Goal: Share content: Share content

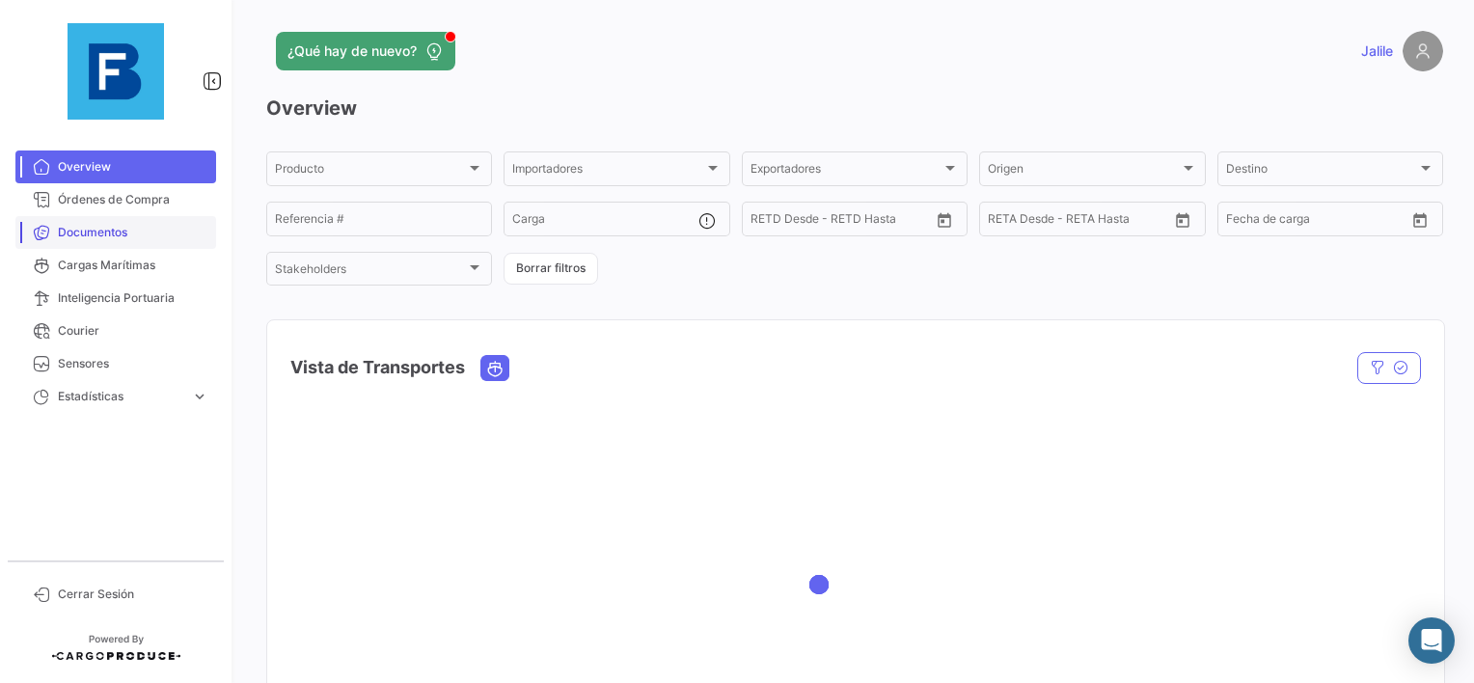
click at [89, 236] on span "Documentos" at bounding box center [133, 232] width 150 height 17
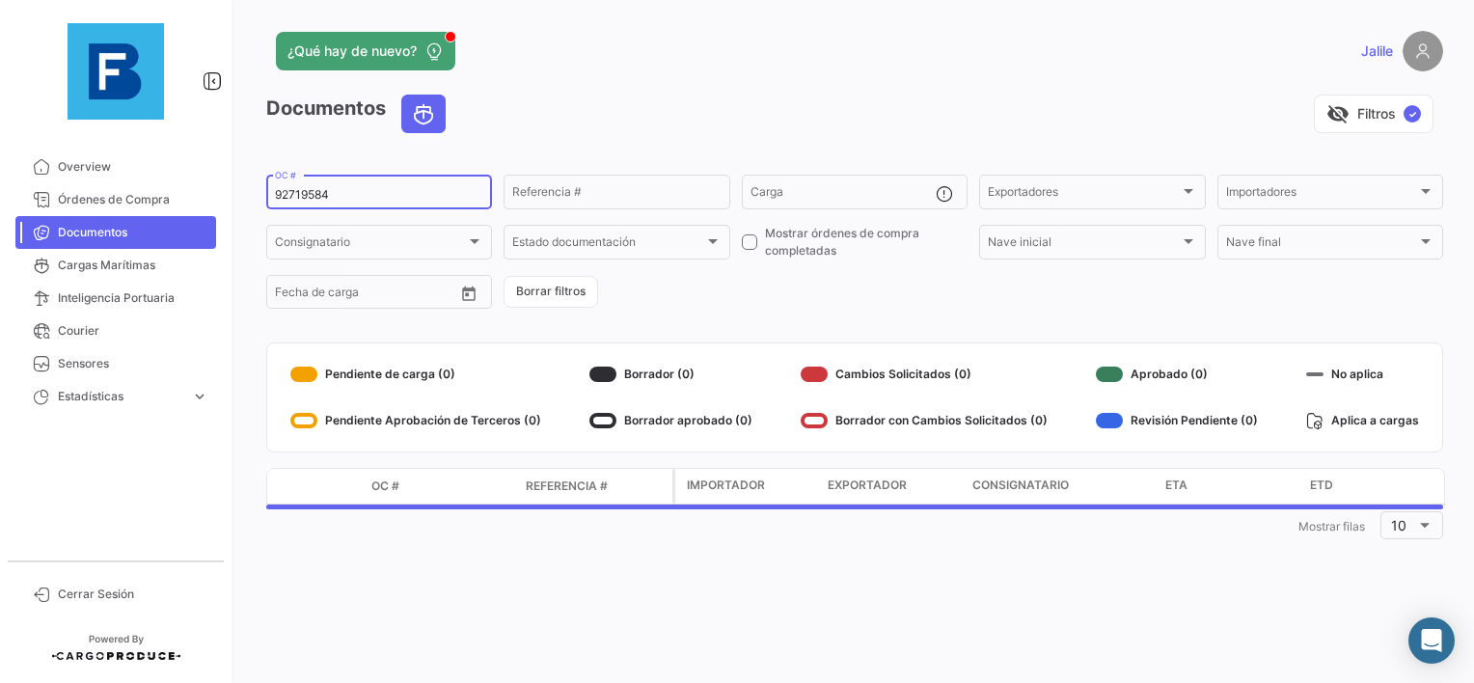
click at [282, 197] on input "92719584" at bounding box center [379, 195] width 208 height 14
paste input "EBKG1377091"
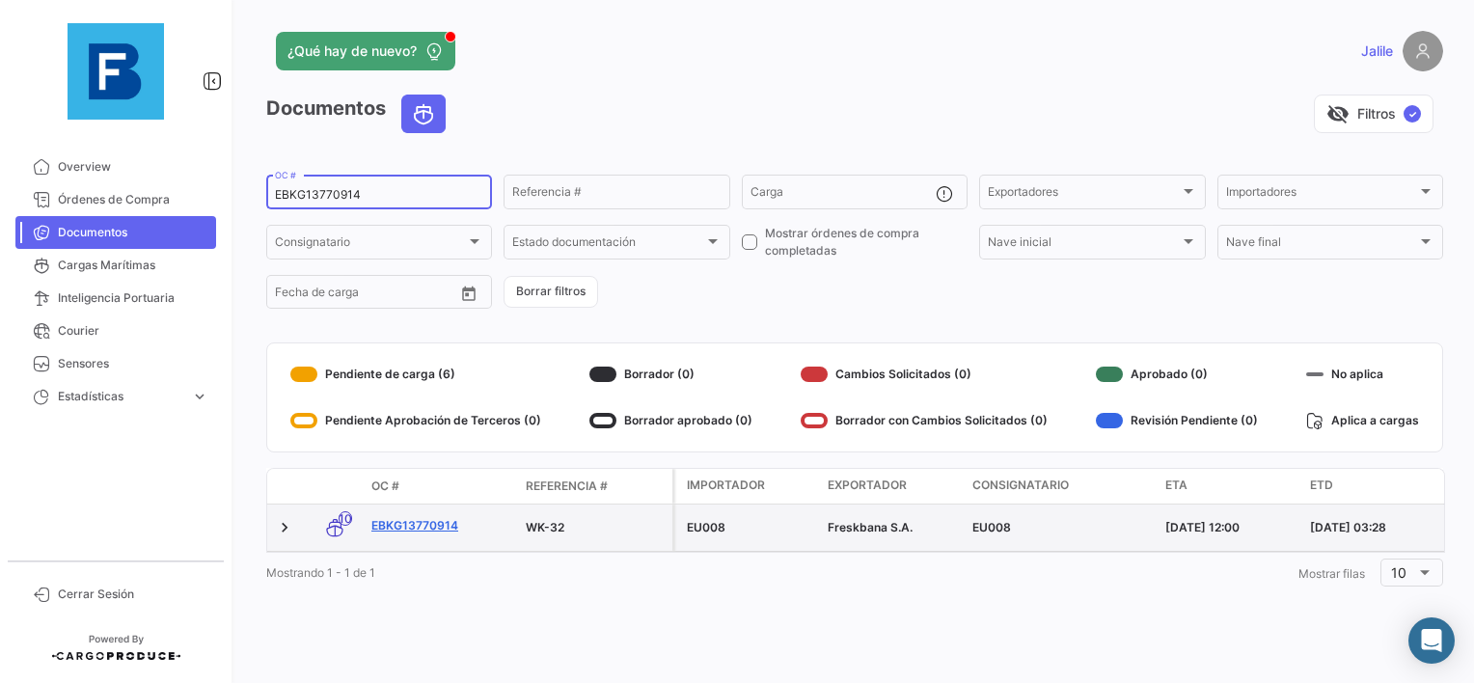
type input "EBKG13770914"
click at [420, 529] on link "EBKG13770914" at bounding box center [440, 525] width 139 height 17
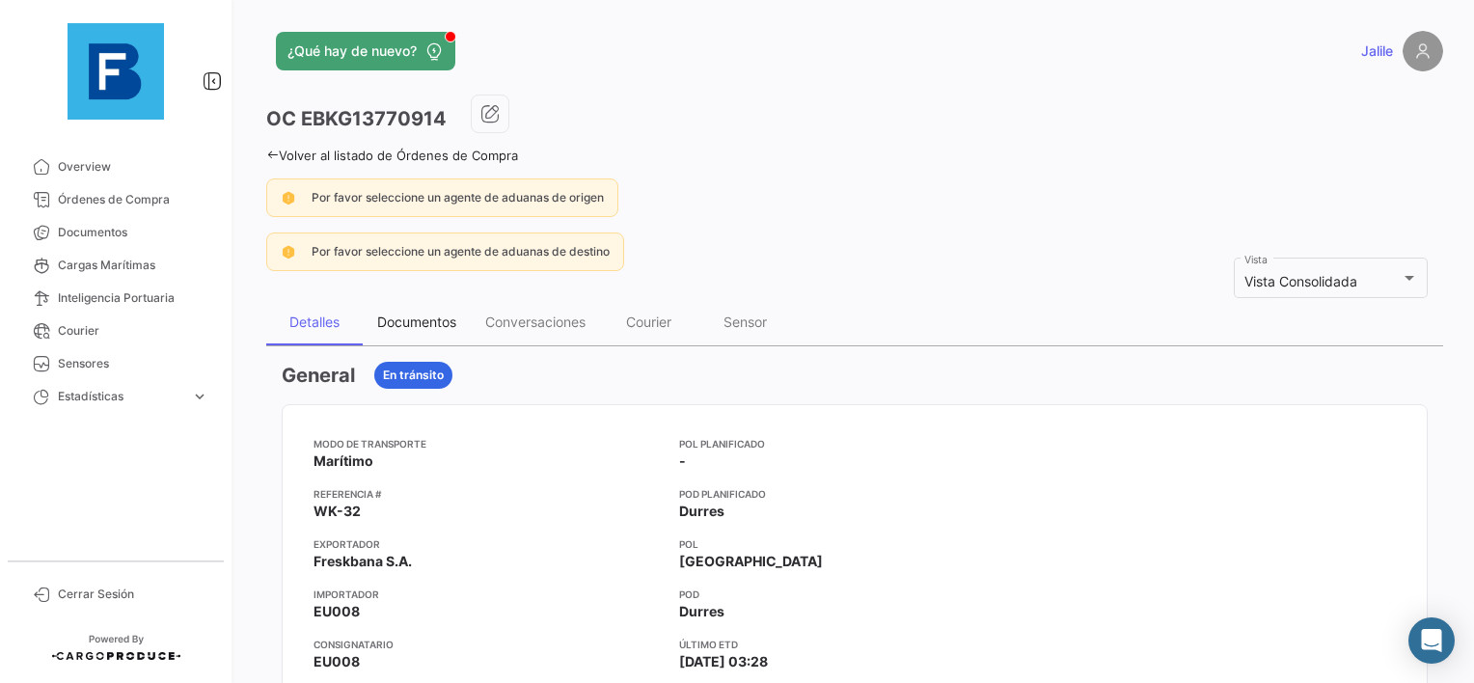
click at [421, 314] on div "Documentos" at bounding box center [416, 322] width 79 height 16
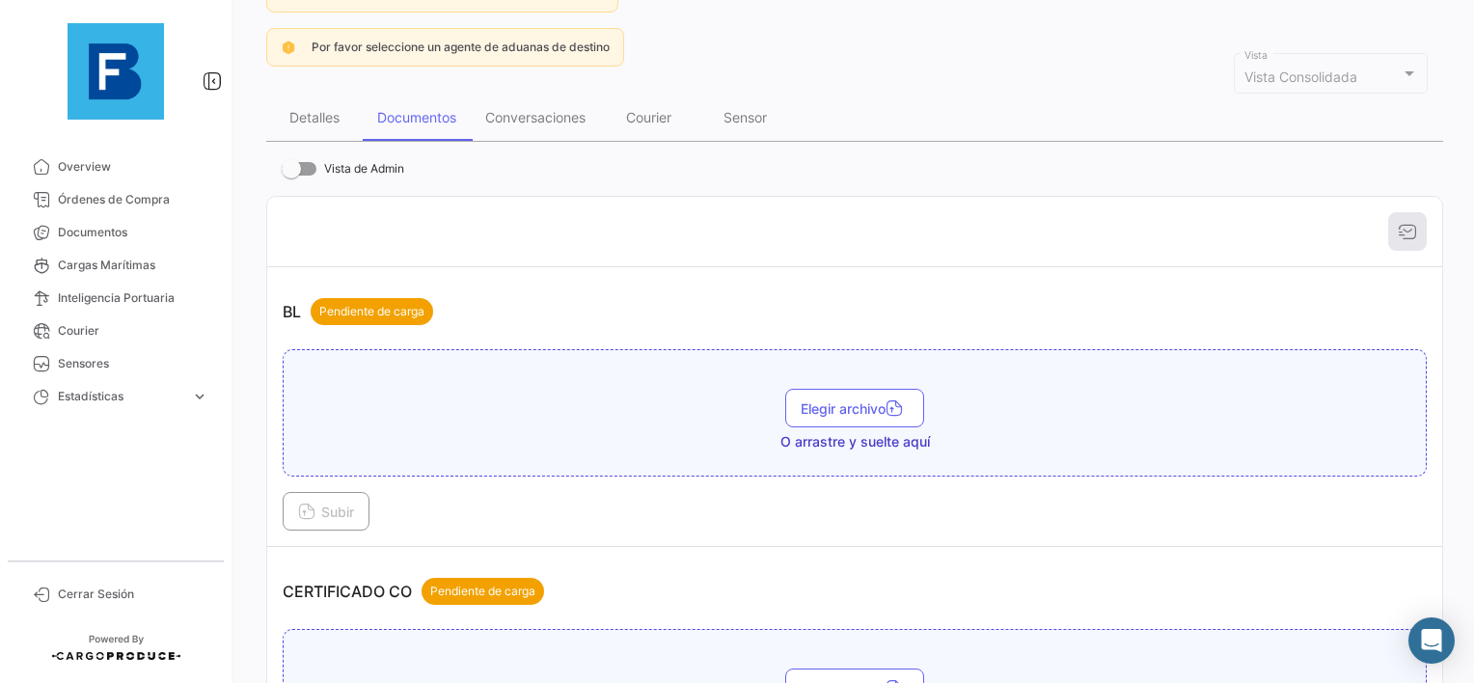
scroll to position [193, 0]
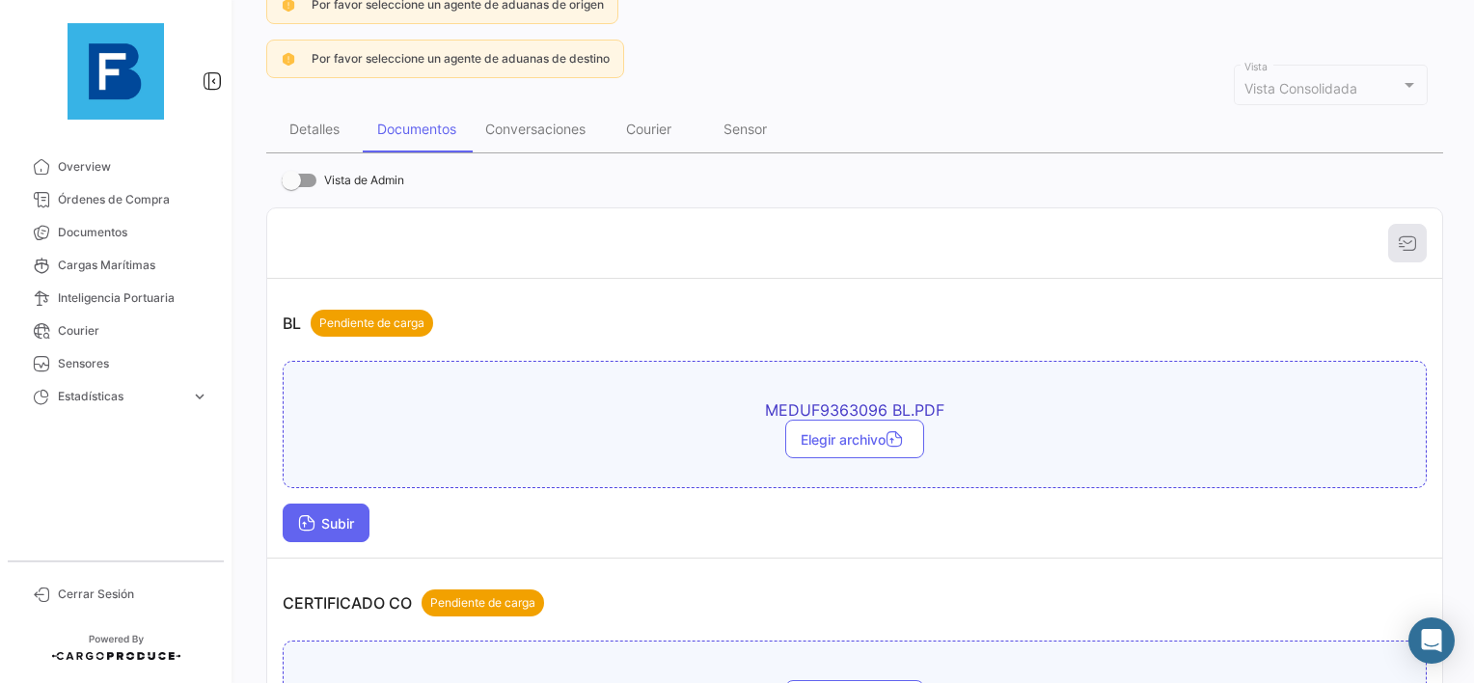
click at [353, 515] on span "Subir" at bounding box center [326, 523] width 56 height 16
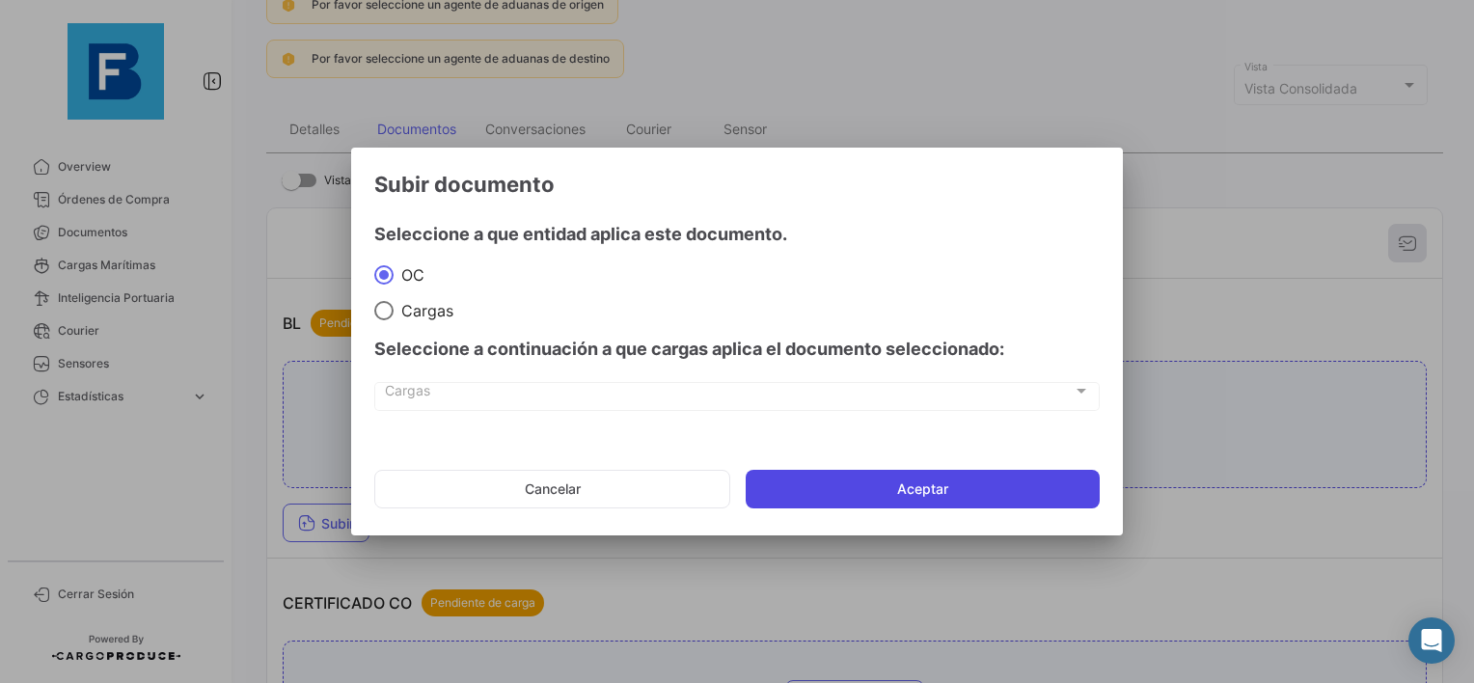
click at [891, 486] on button "Aceptar" at bounding box center [923, 489] width 354 height 39
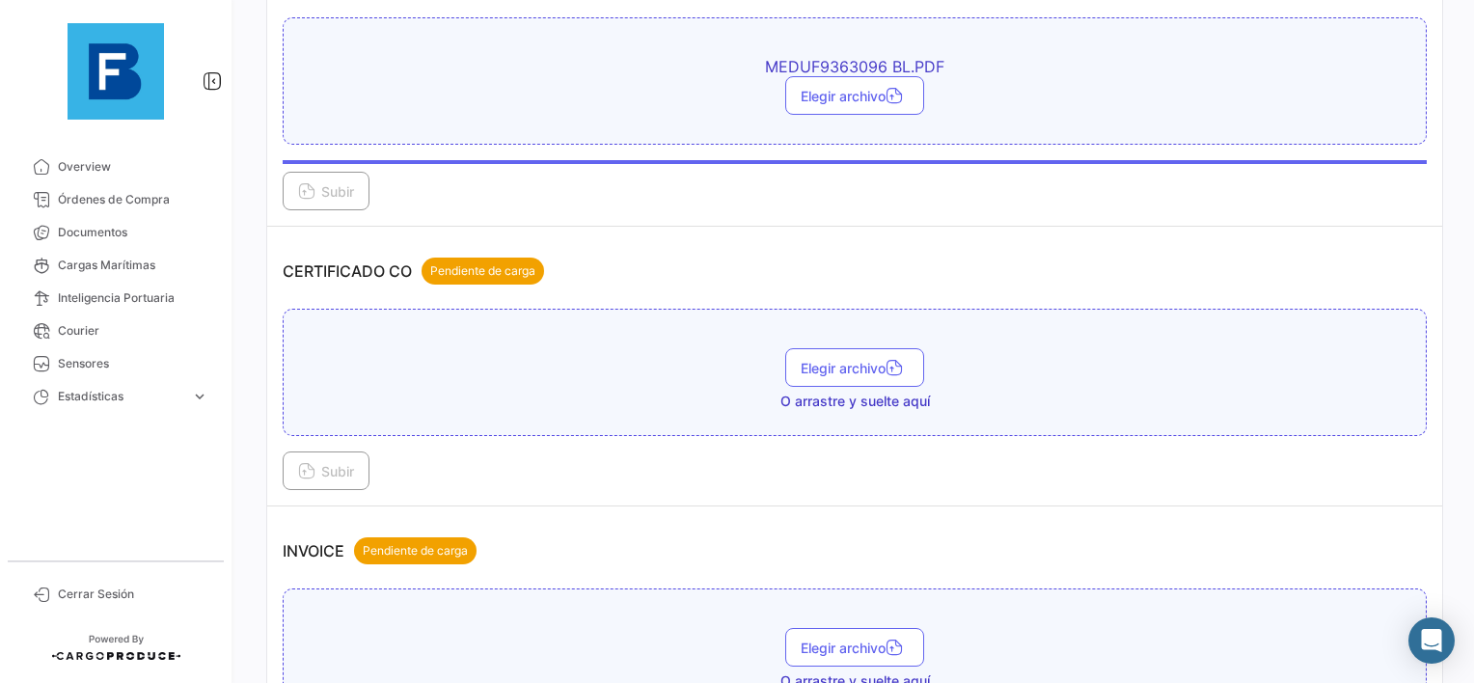
scroll to position [579, 0]
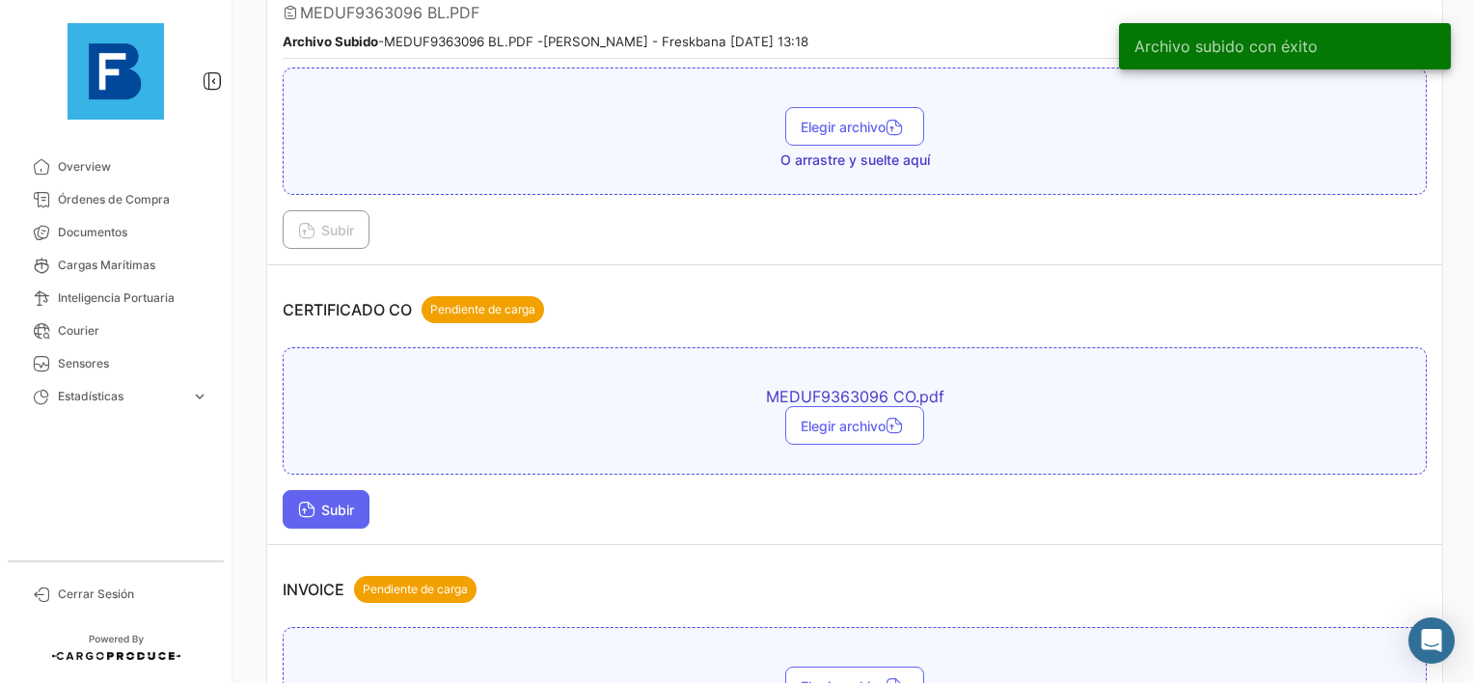
click at [324, 502] on span "Subir" at bounding box center [326, 510] width 56 height 16
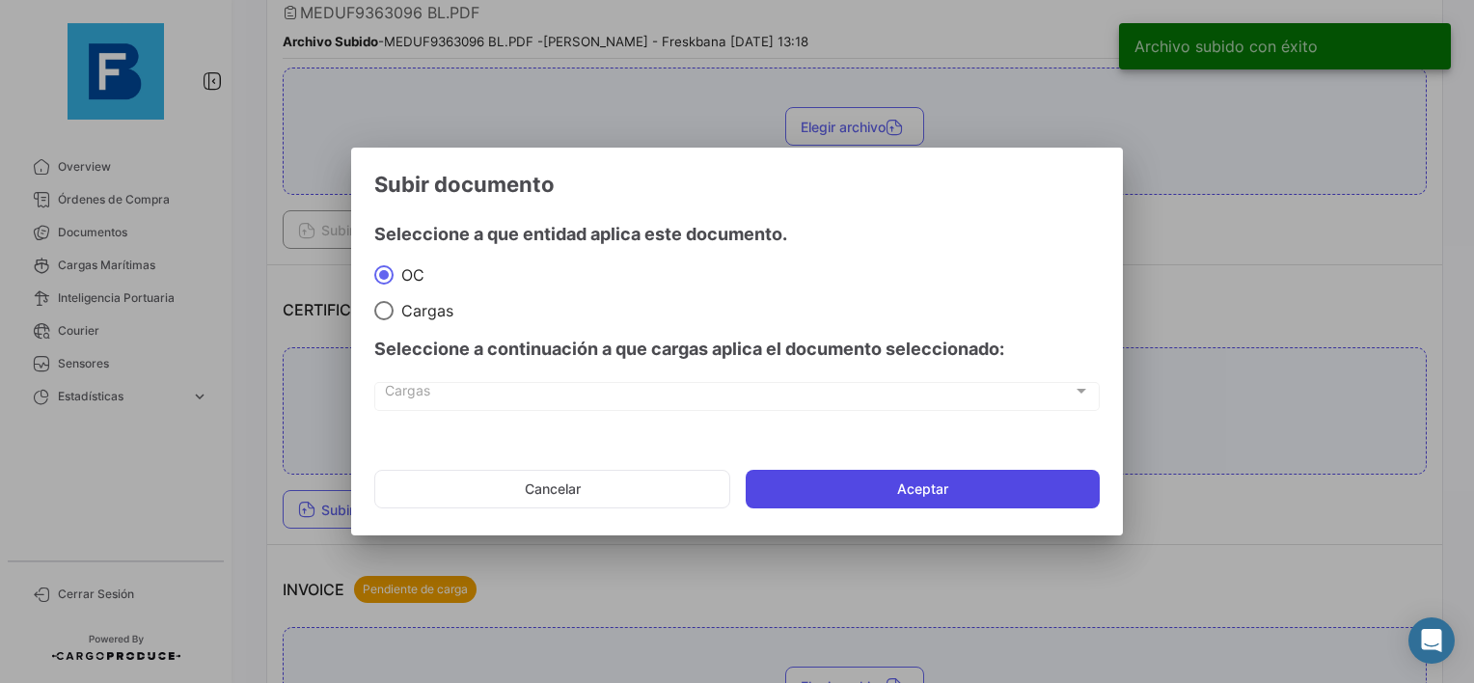
click at [844, 476] on button "Aceptar" at bounding box center [923, 489] width 354 height 39
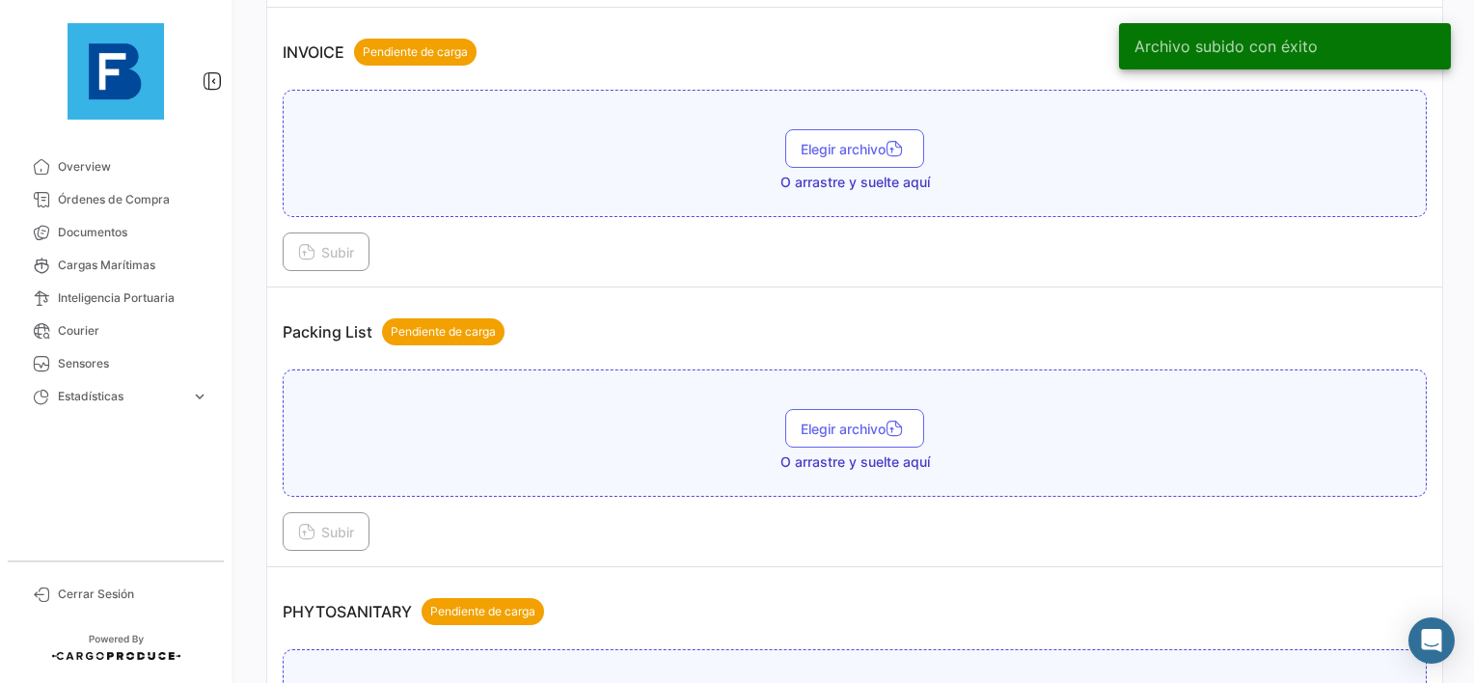
scroll to position [1158, 0]
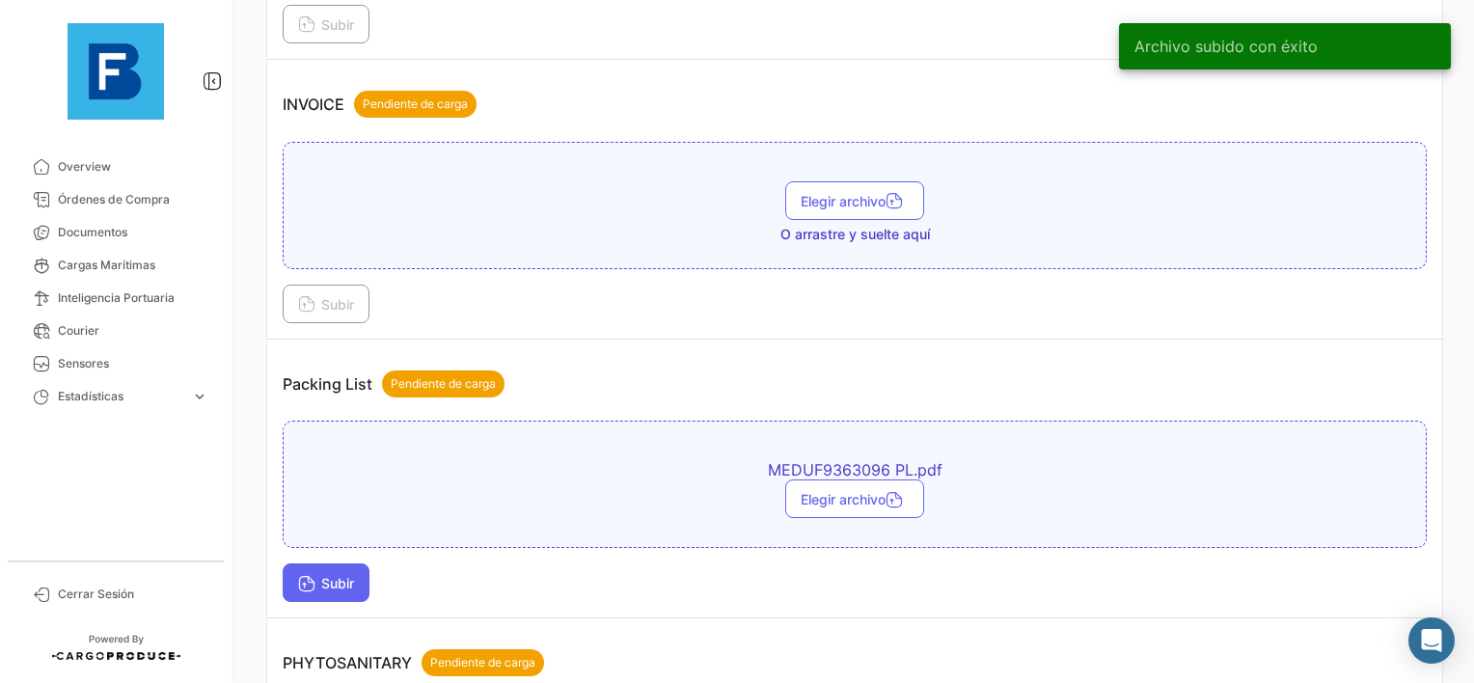
click at [312, 563] on button "Subir" at bounding box center [326, 582] width 87 height 39
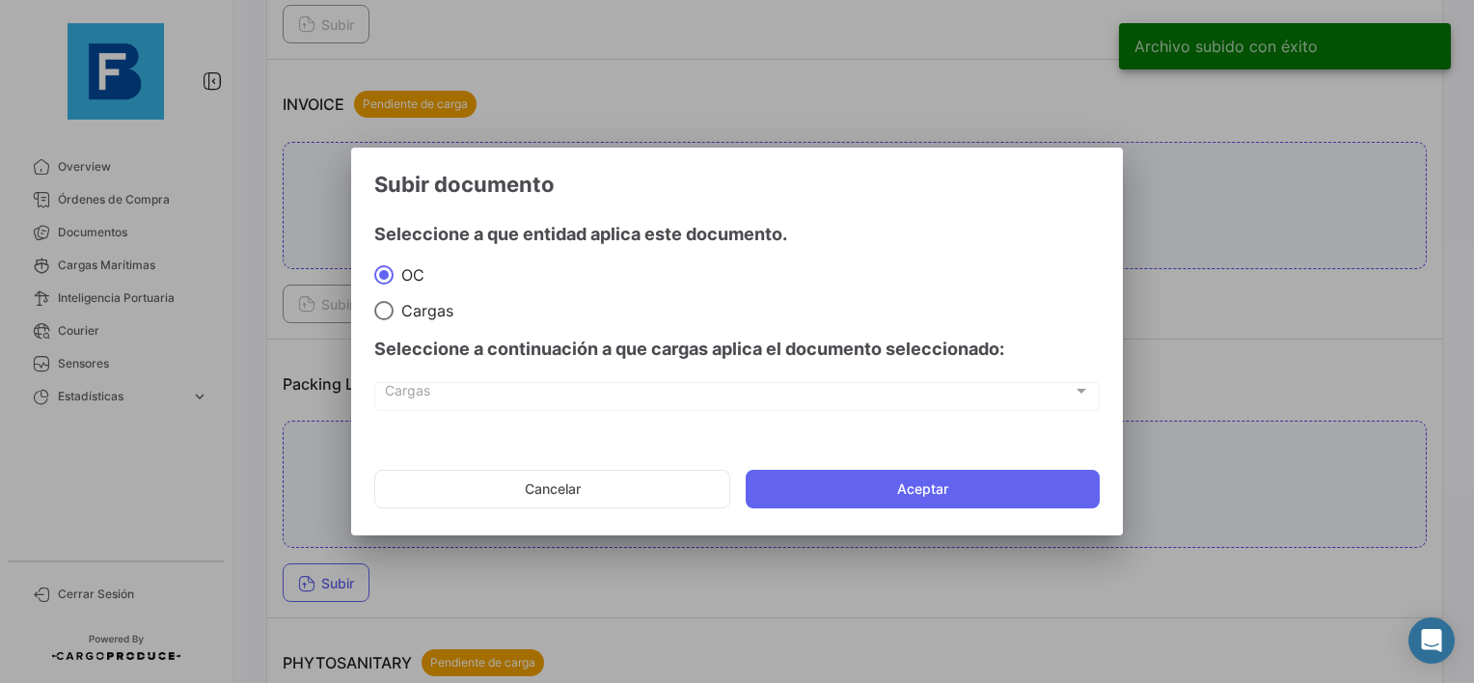
click at [859, 459] on mat-dialog-actions "Cancelar Aceptar" at bounding box center [736, 489] width 725 height 66
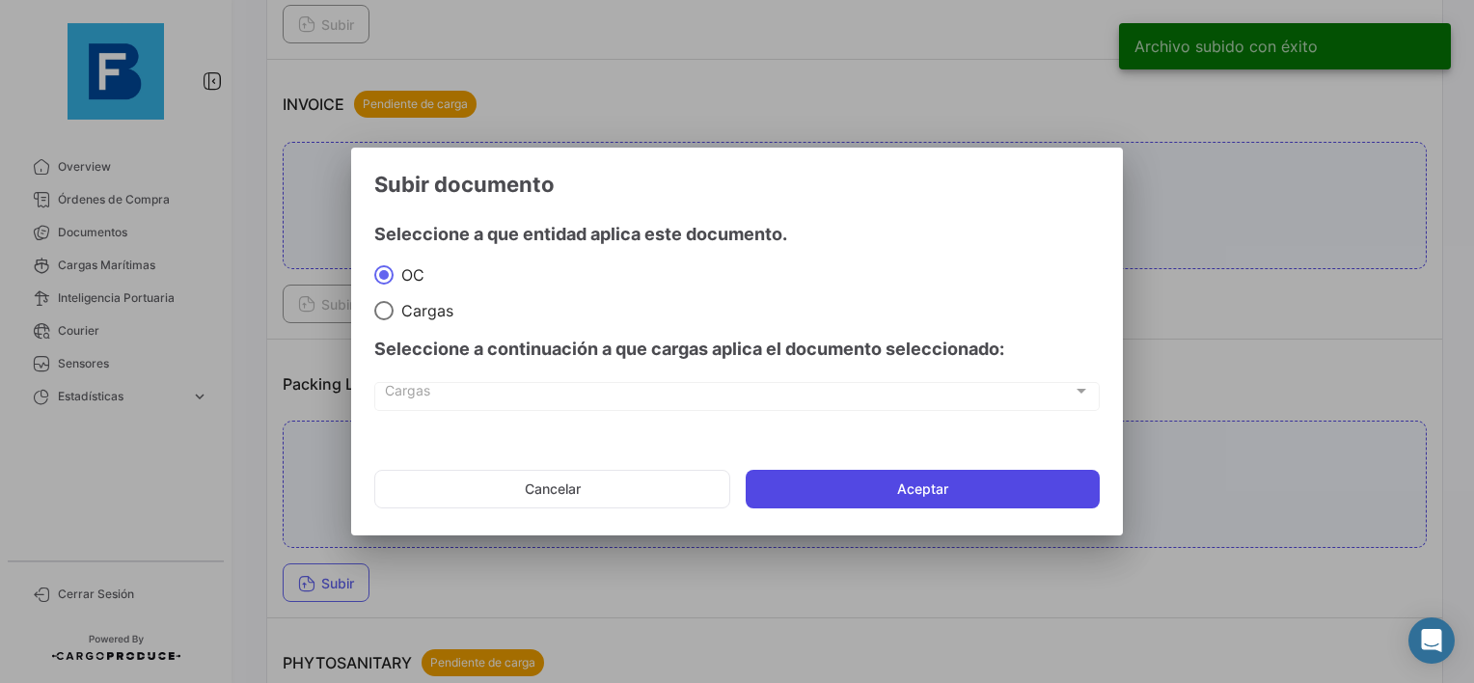
click at [857, 490] on button "Aceptar" at bounding box center [923, 489] width 354 height 39
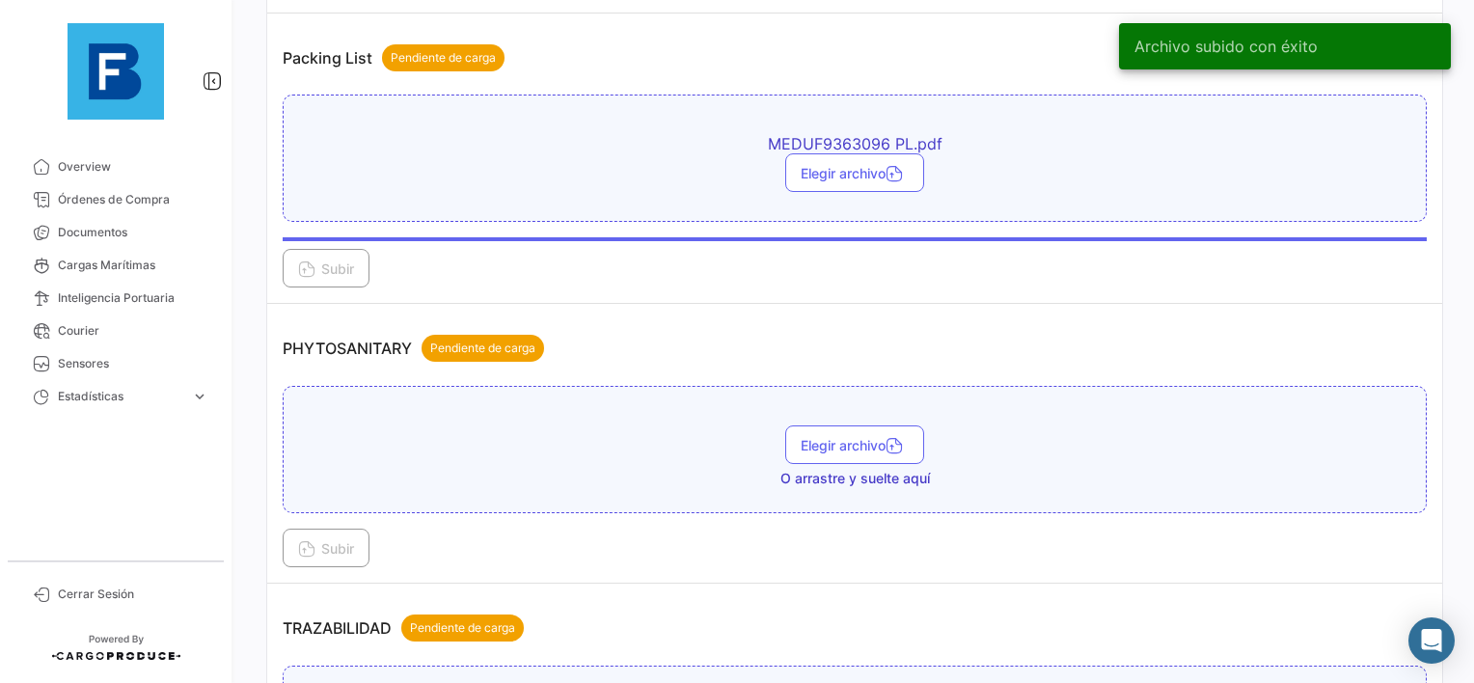
scroll to position [1640, 0]
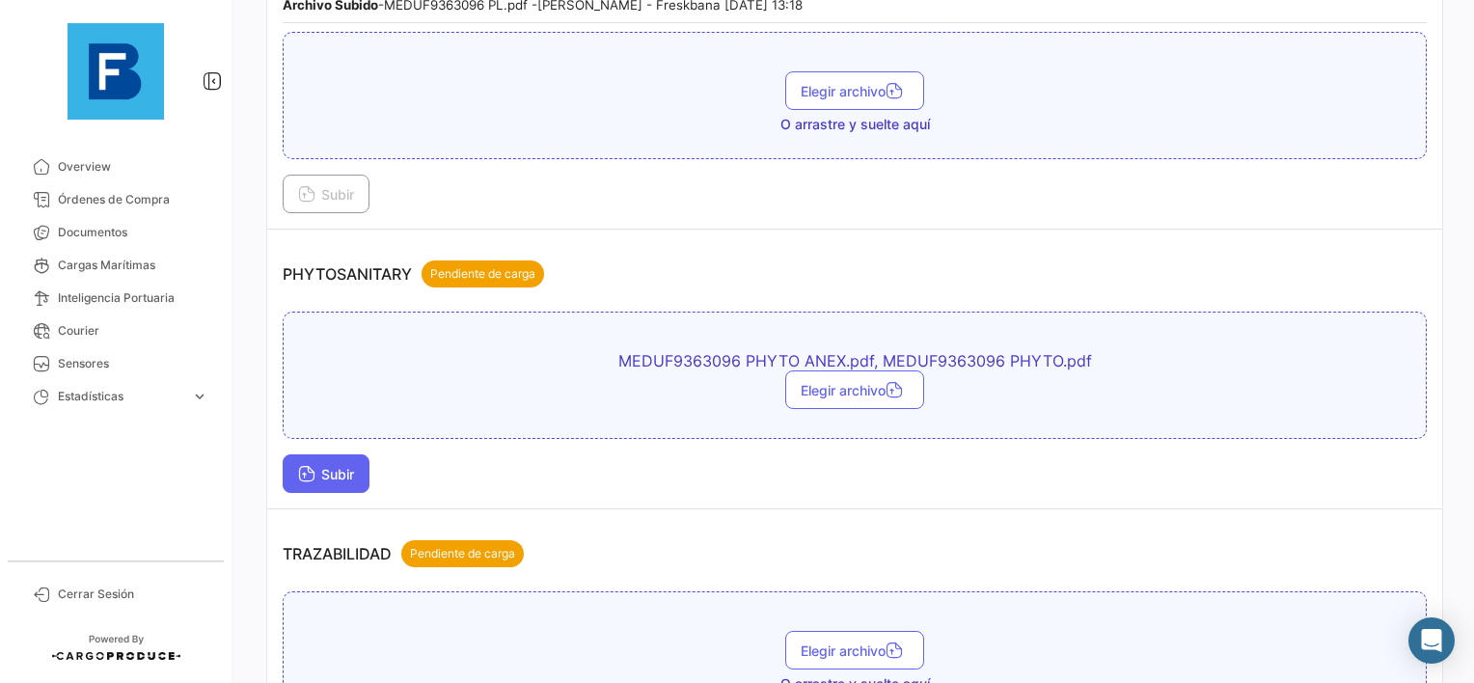
click at [331, 466] on span "Subir" at bounding box center [326, 474] width 56 height 16
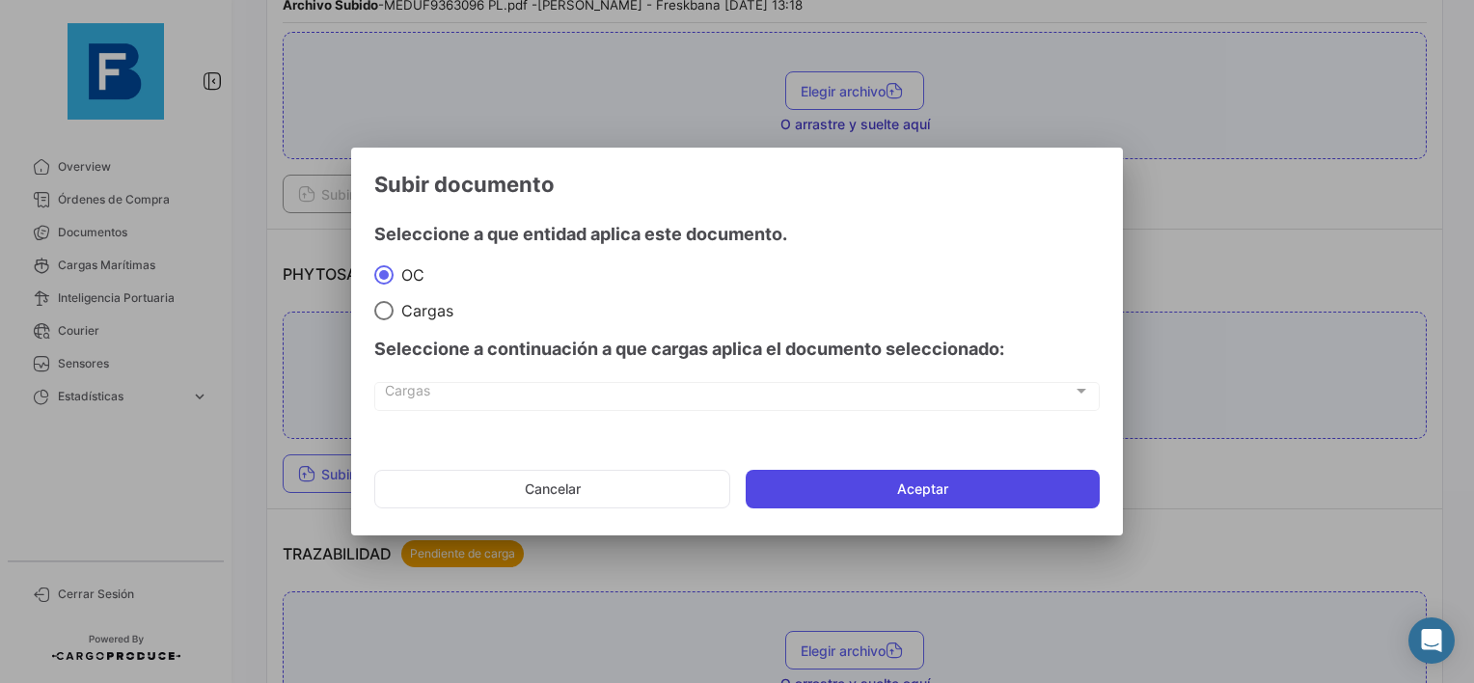
click at [903, 490] on button "Aceptar" at bounding box center [923, 489] width 354 height 39
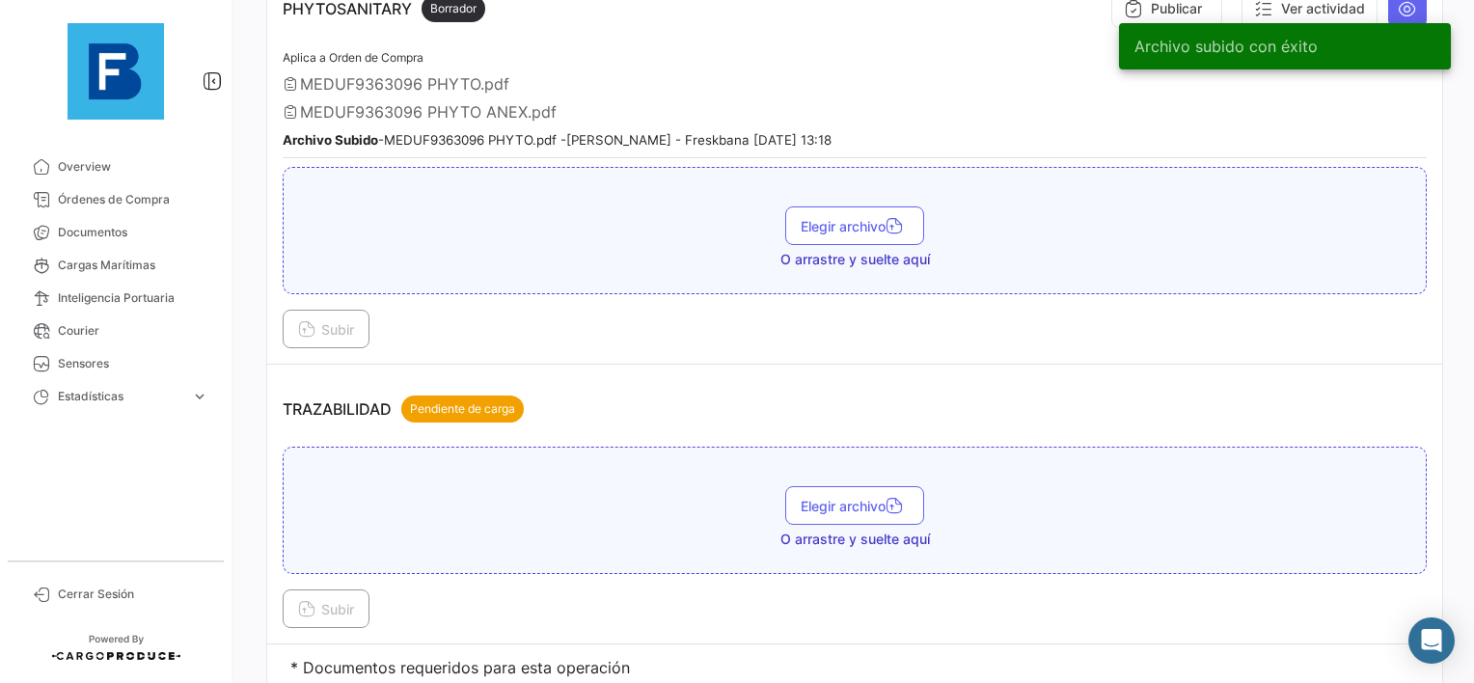
scroll to position [1935, 0]
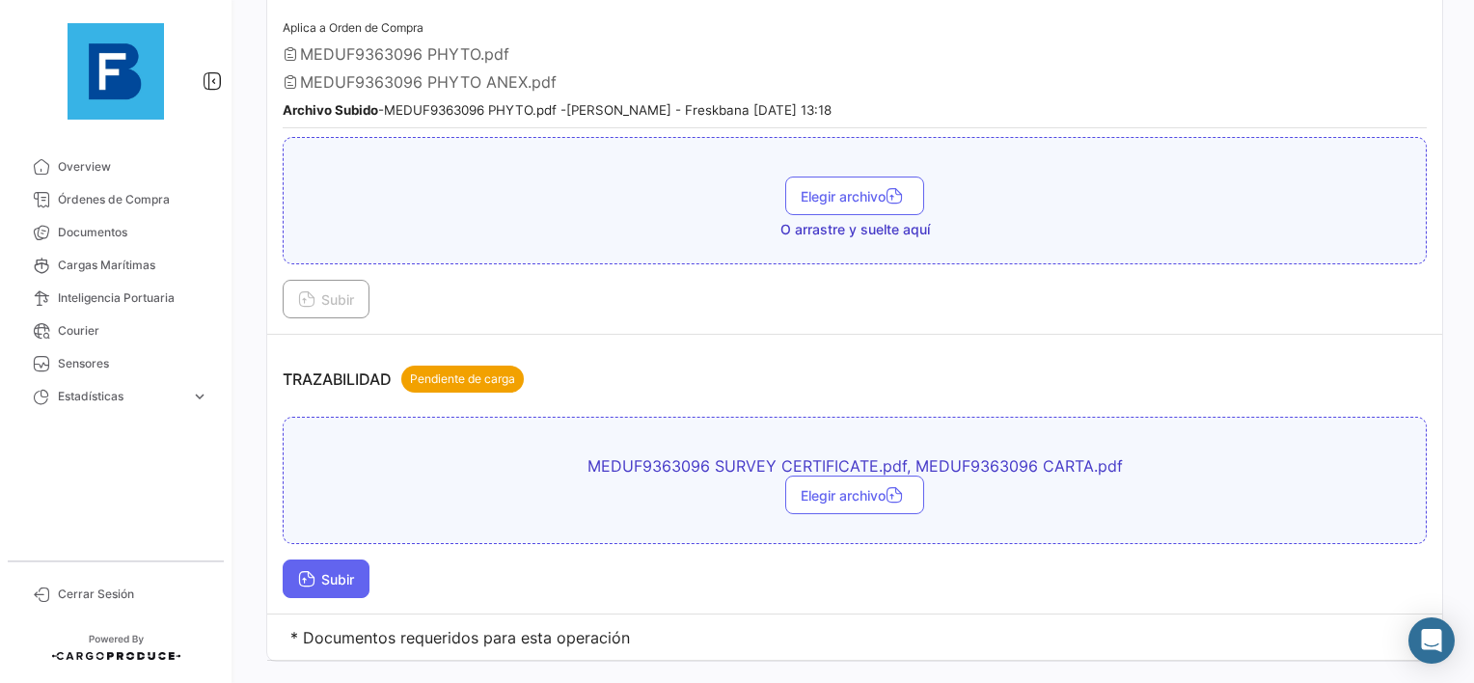
click at [296, 569] on button "Subir" at bounding box center [326, 579] width 87 height 39
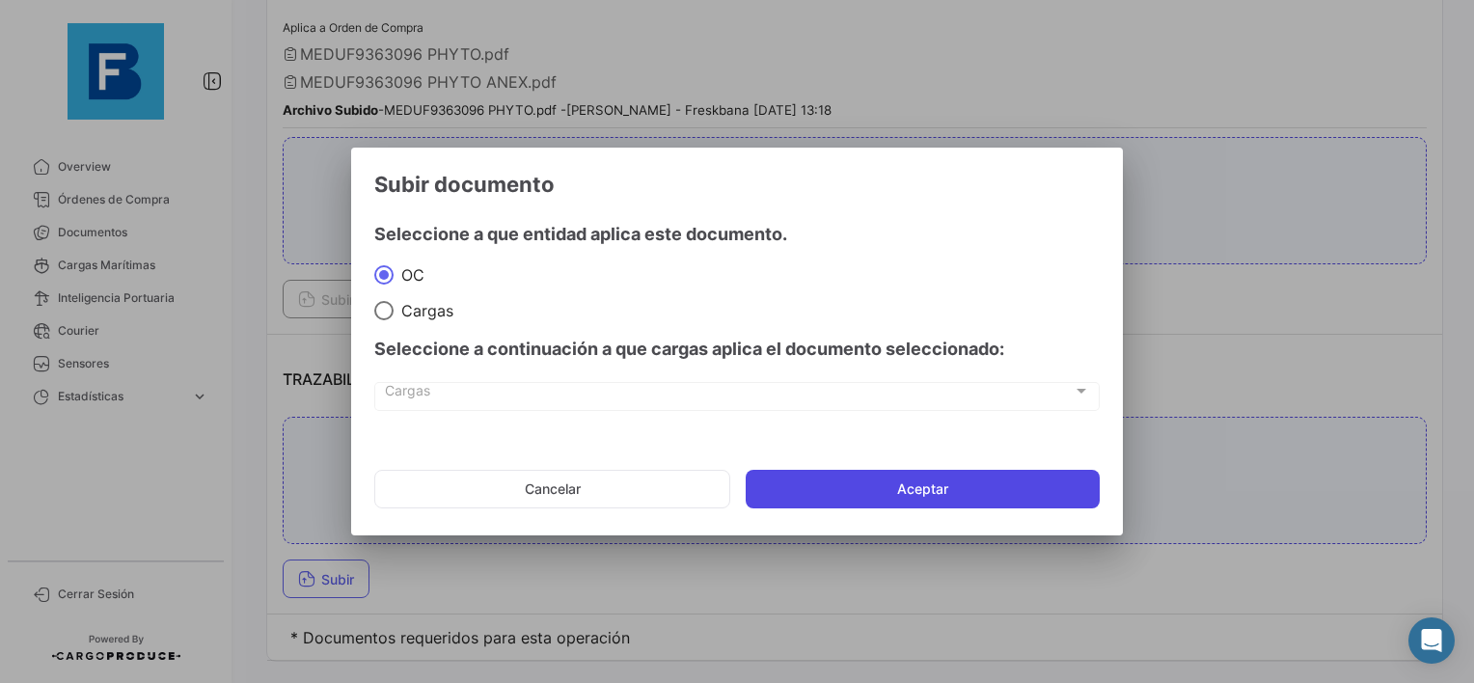
click at [909, 489] on button "Aceptar" at bounding box center [923, 489] width 354 height 39
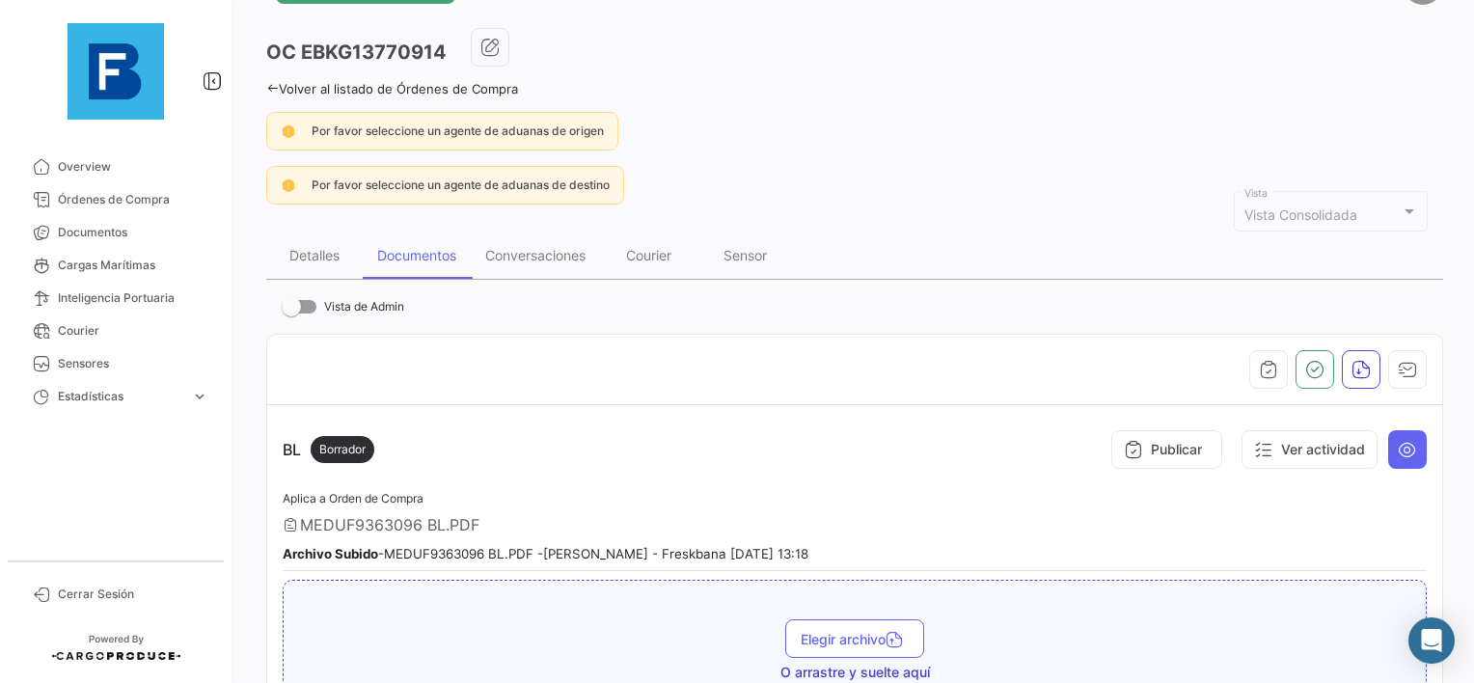
scroll to position [39, 0]
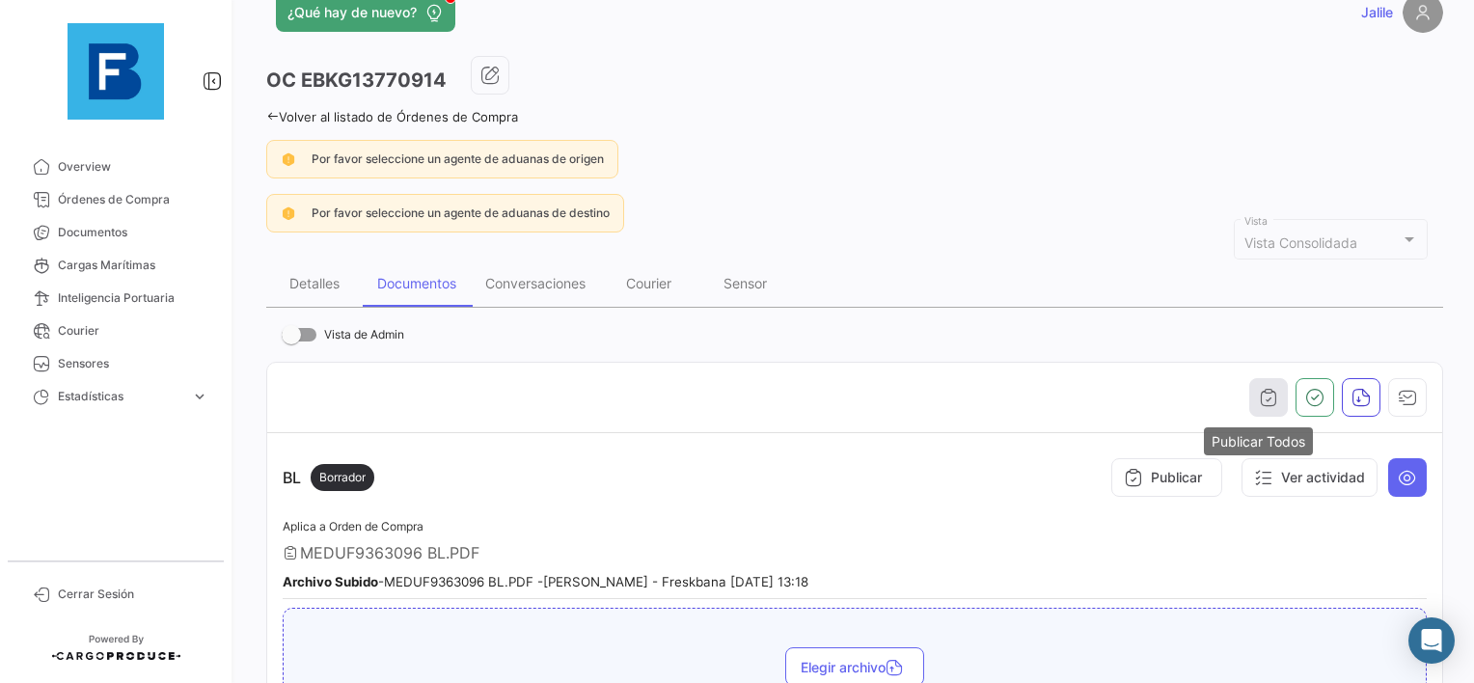
click at [1259, 397] on icon "button" at bounding box center [1268, 397] width 19 height 19
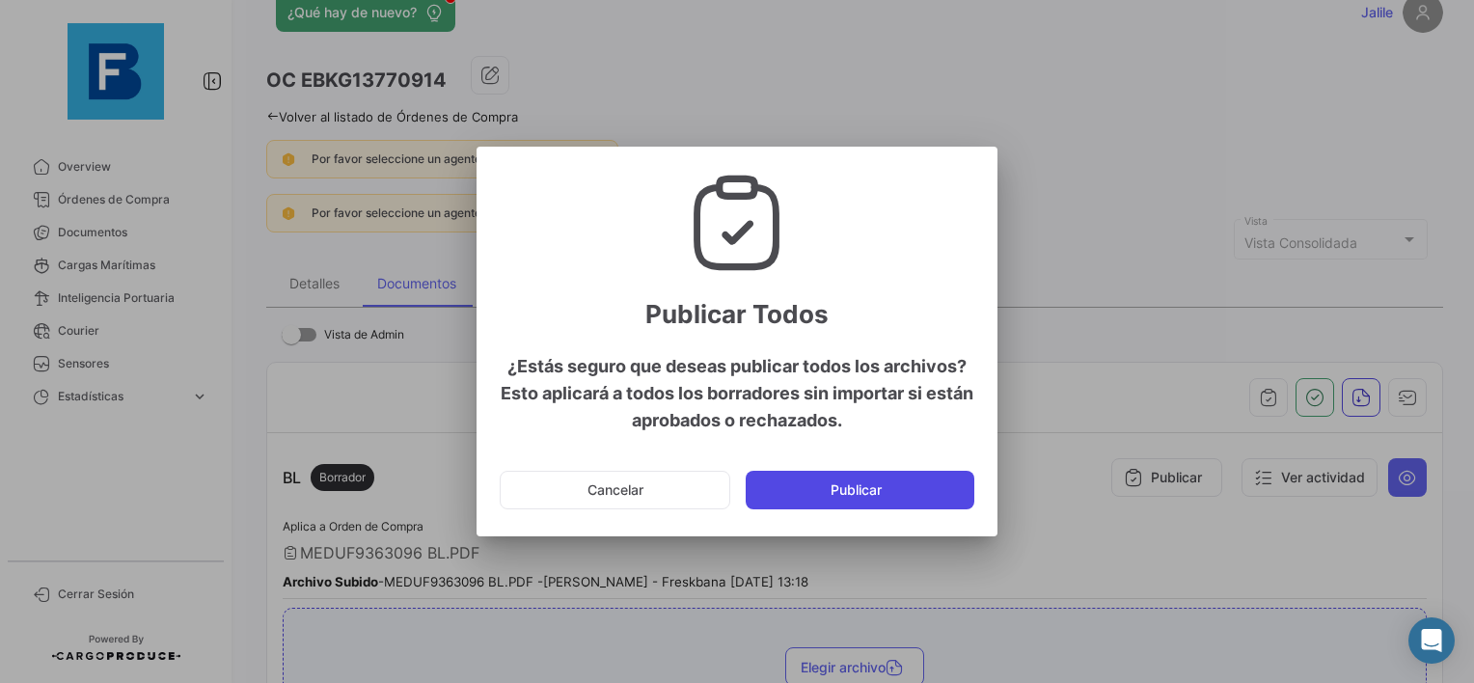
click at [893, 491] on button "Publicar" at bounding box center [860, 490] width 229 height 39
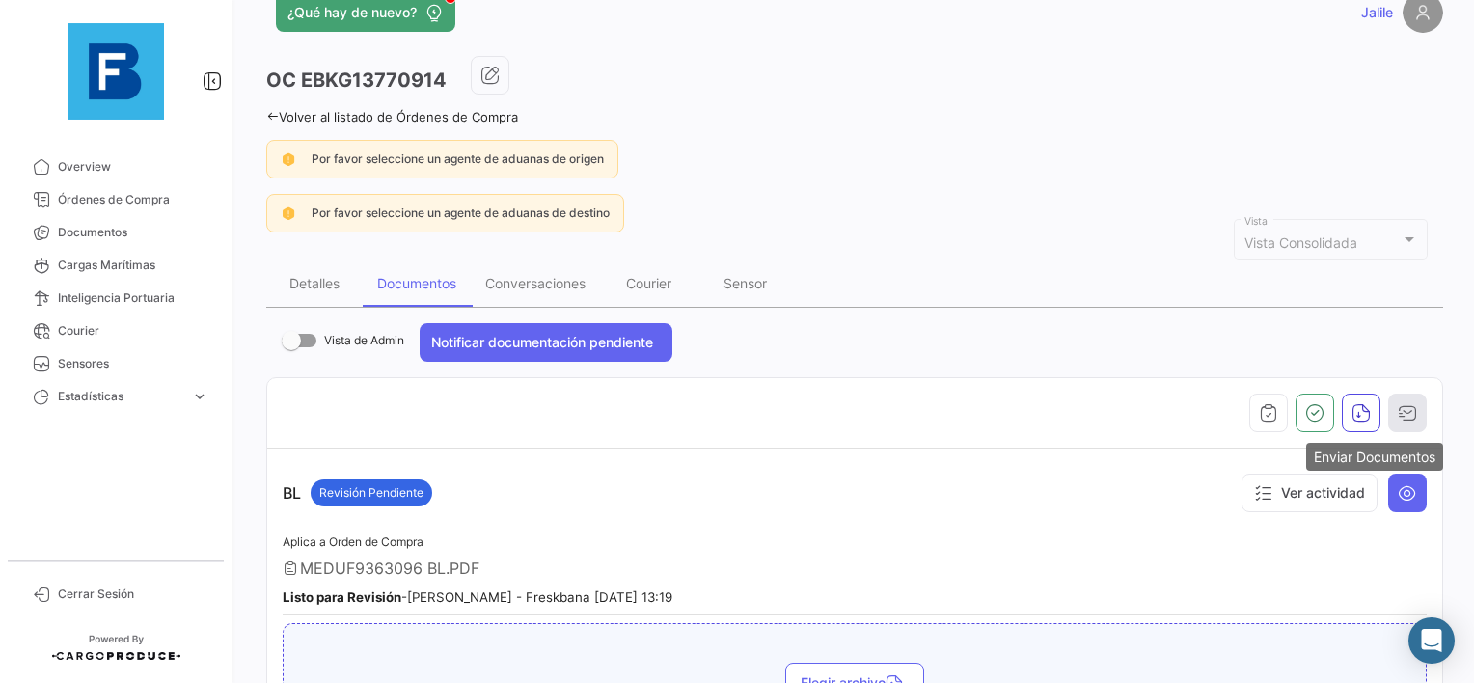
click at [1401, 413] on icon "button" at bounding box center [1407, 412] width 19 height 19
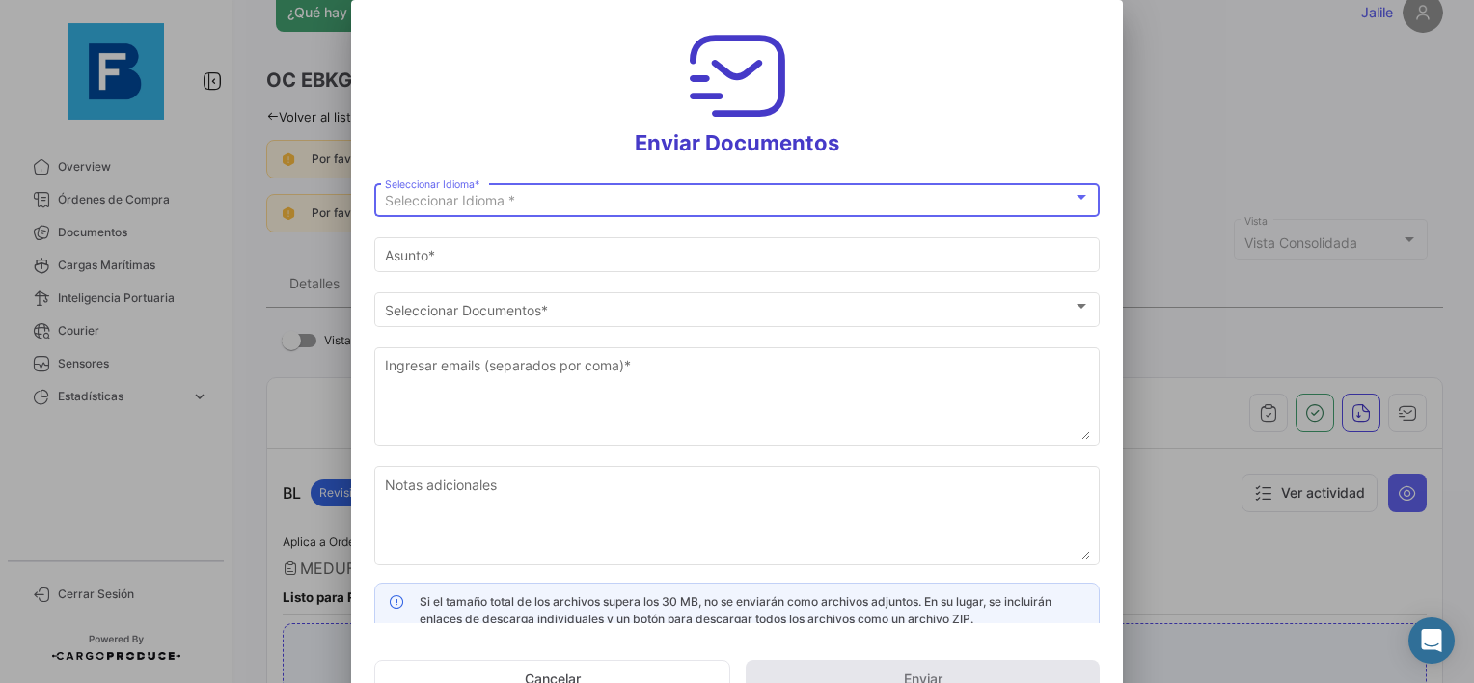
click at [513, 216] on div "Seleccionar Idioma * Seleccionar Idioma *" at bounding box center [737, 198] width 705 height 38
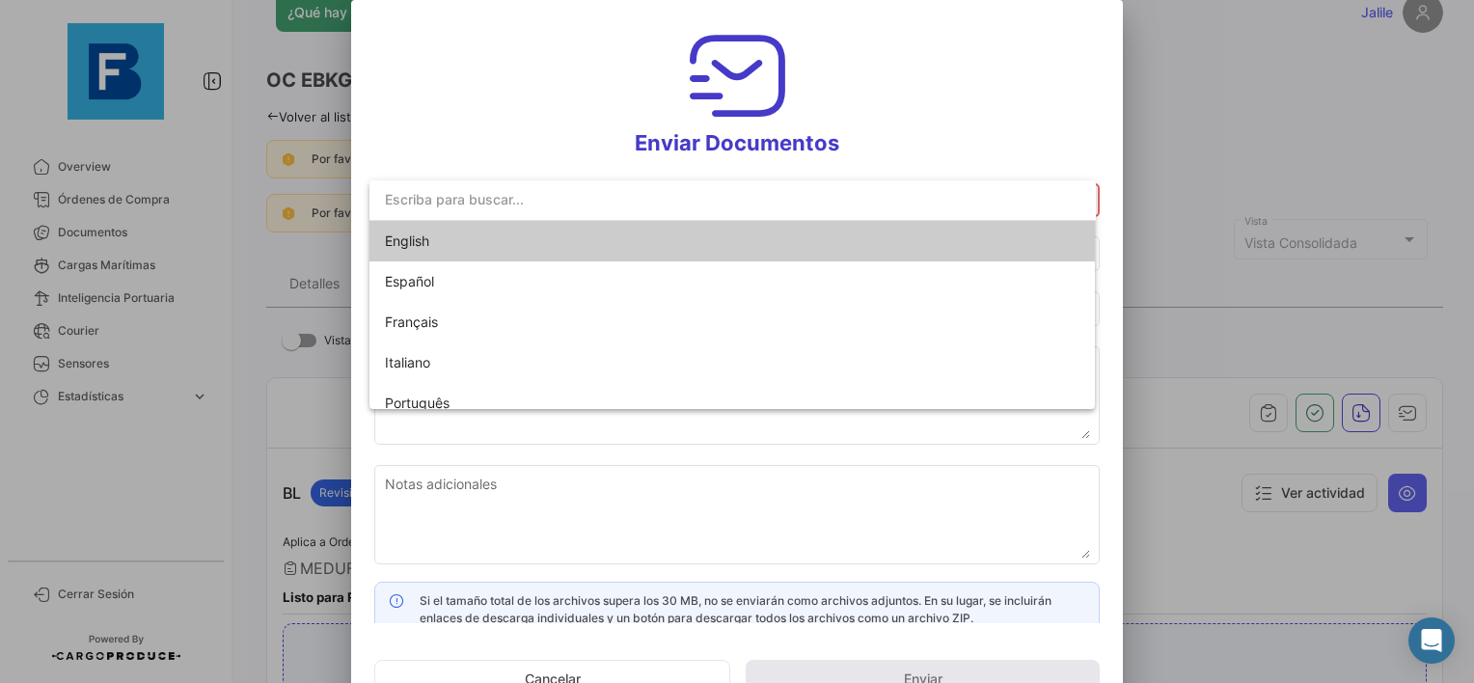
click at [464, 235] on span "English" at bounding box center [520, 241] width 270 height 41
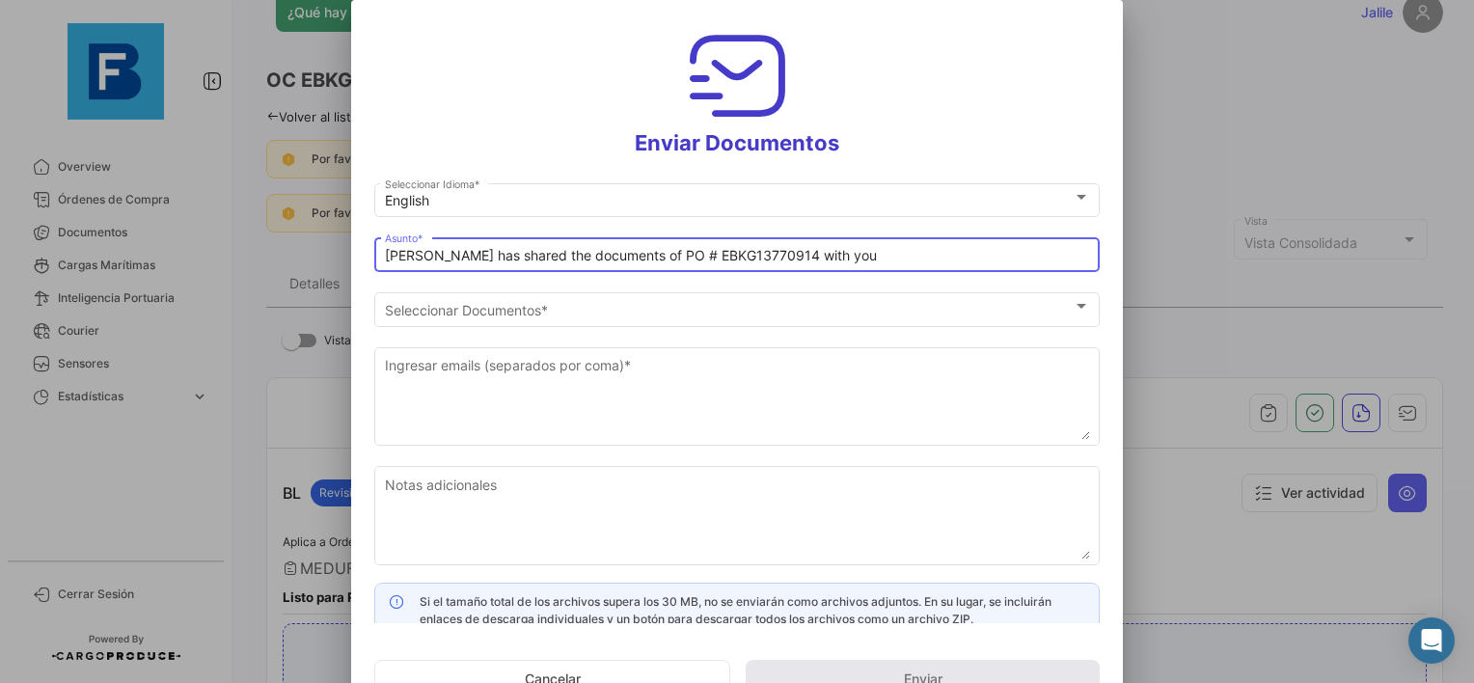
click at [385, 259] on input "[PERSON_NAME] has shared the documents of PO # EBKG13770914 with you" at bounding box center [737, 256] width 705 height 16
paste input "BANA KING LLC_FRESKBANA_DOCUMENTS_WK XX"
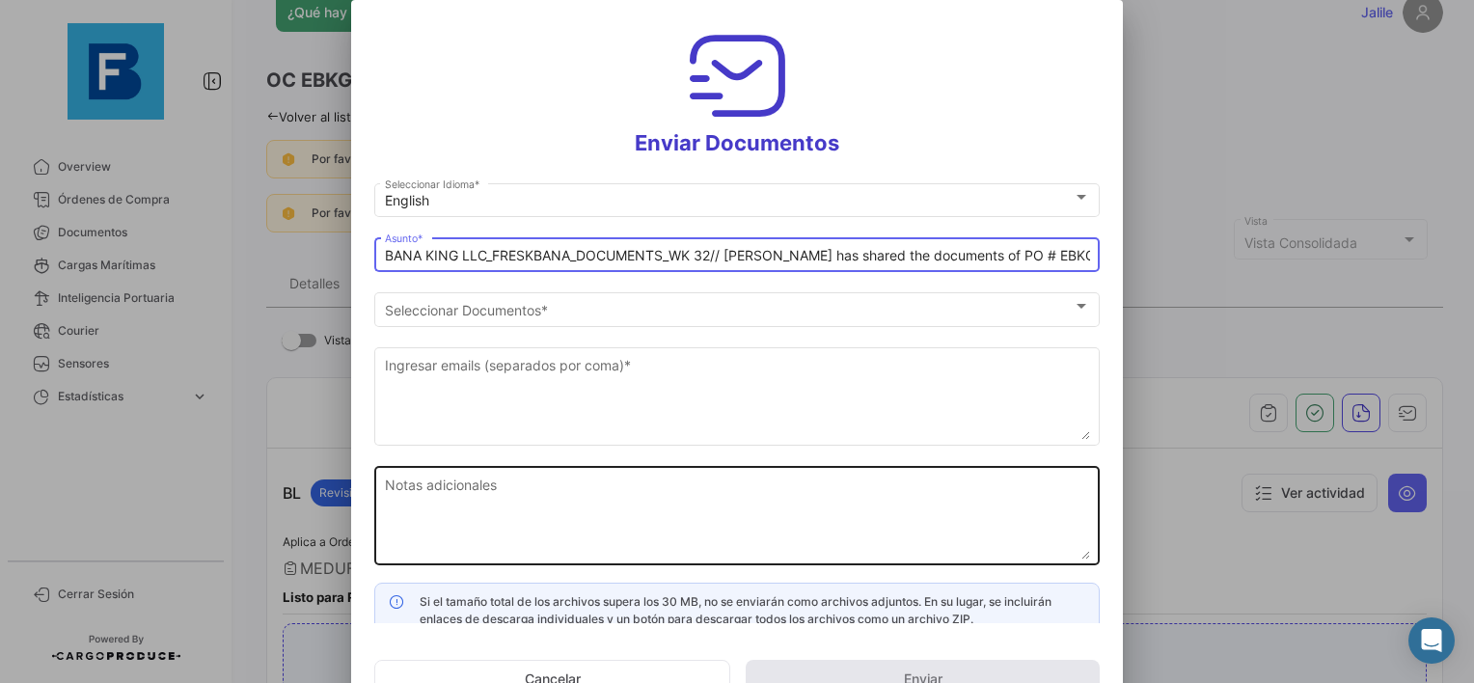
type input "BANA KING LLC_FRESKBANA_DOCUMENTS_WK 32// [PERSON_NAME] has shared the document…"
click at [590, 505] on textarea "Notas adicionales" at bounding box center [737, 517] width 705 height 85
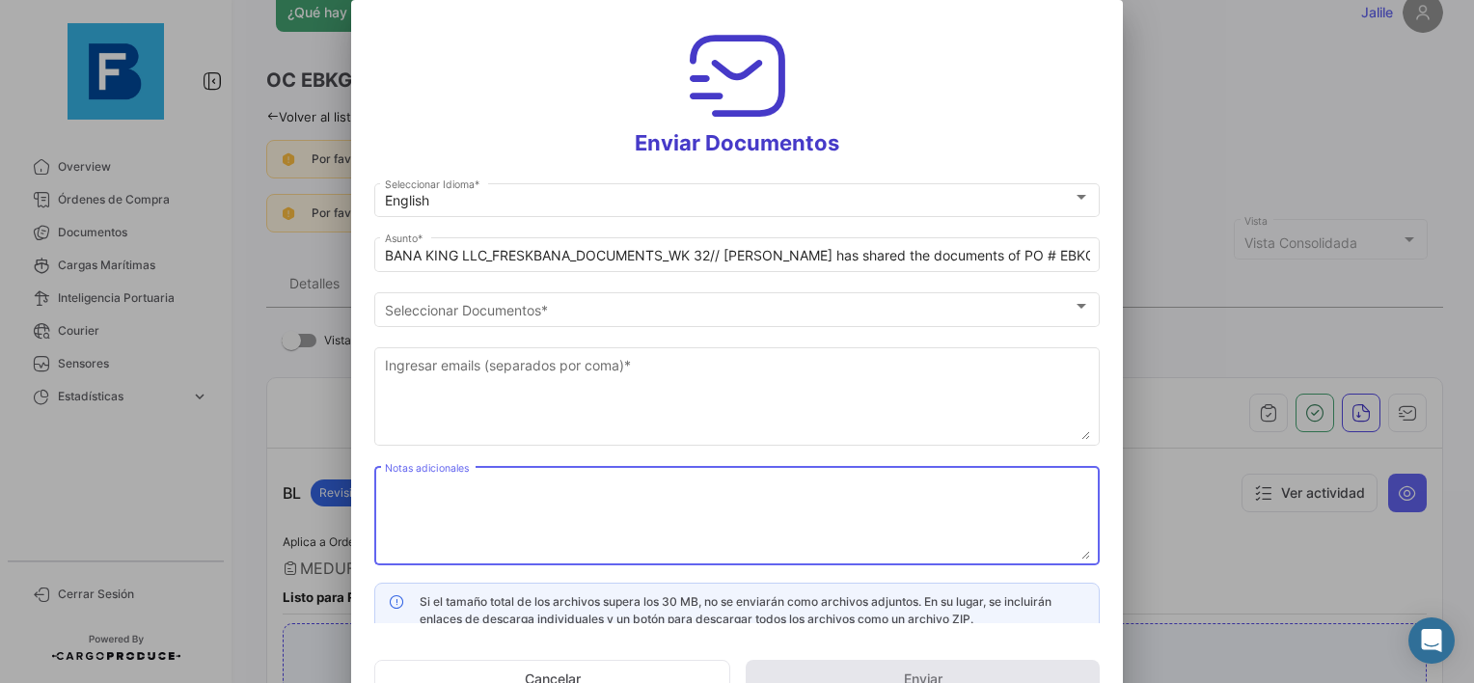
paste textarea "BANA KING LLC_FRESKBANA_DOCUMENTS_WK XX"
type textarea "BANA KING LLC_FRESKBANA_DOCUMENTS_WK 32"
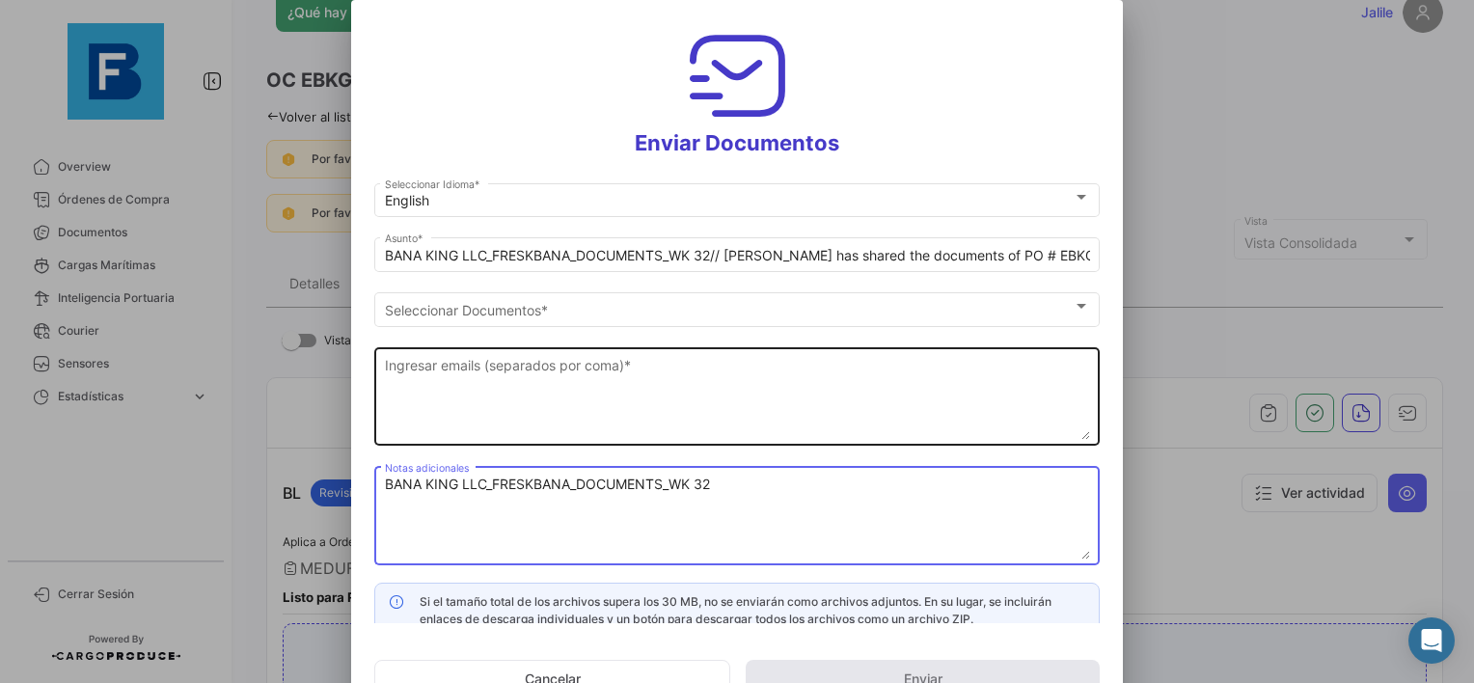
click at [496, 391] on textarea "Ingresar emails (separados por coma) *" at bounding box center [737, 397] width 705 height 85
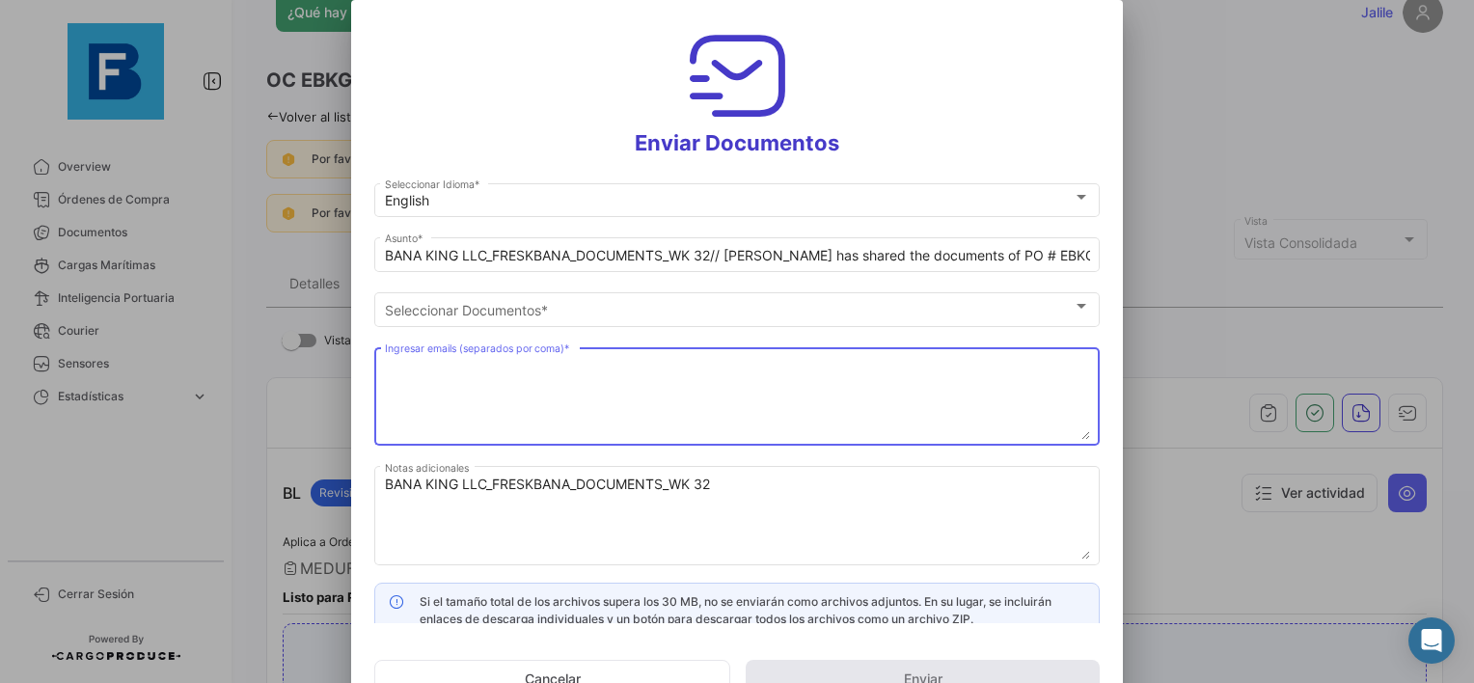
paste textarea "[EMAIL_ADDRESS][DOMAIN_NAME],[EMAIL_ADDRESS][DOMAIN_NAME],[EMAIL_ADDRESS][DOMAI…"
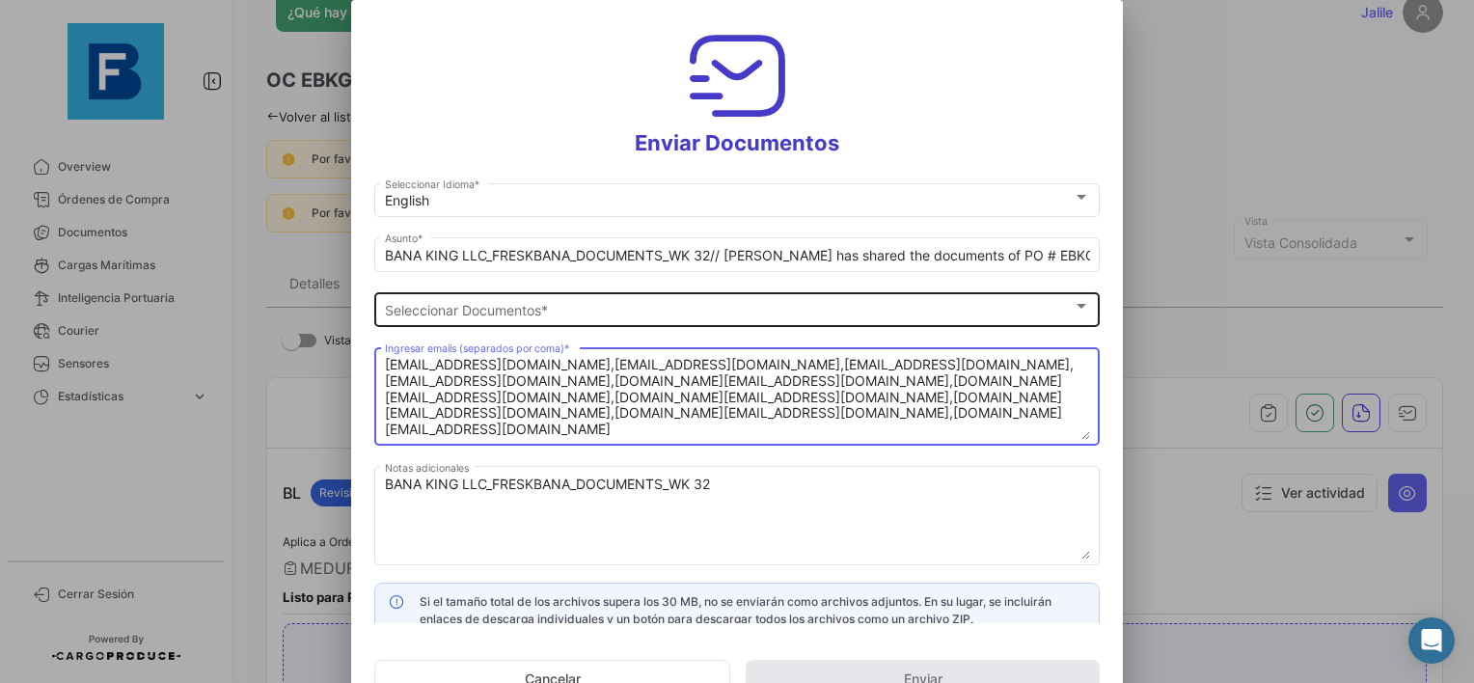
type textarea "[EMAIL_ADDRESS][DOMAIN_NAME],[EMAIL_ADDRESS][DOMAIN_NAME],[EMAIL_ADDRESS][DOMAI…"
click at [598, 305] on div "Seleccionar Documentos" at bounding box center [729, 310] width 688 height 16
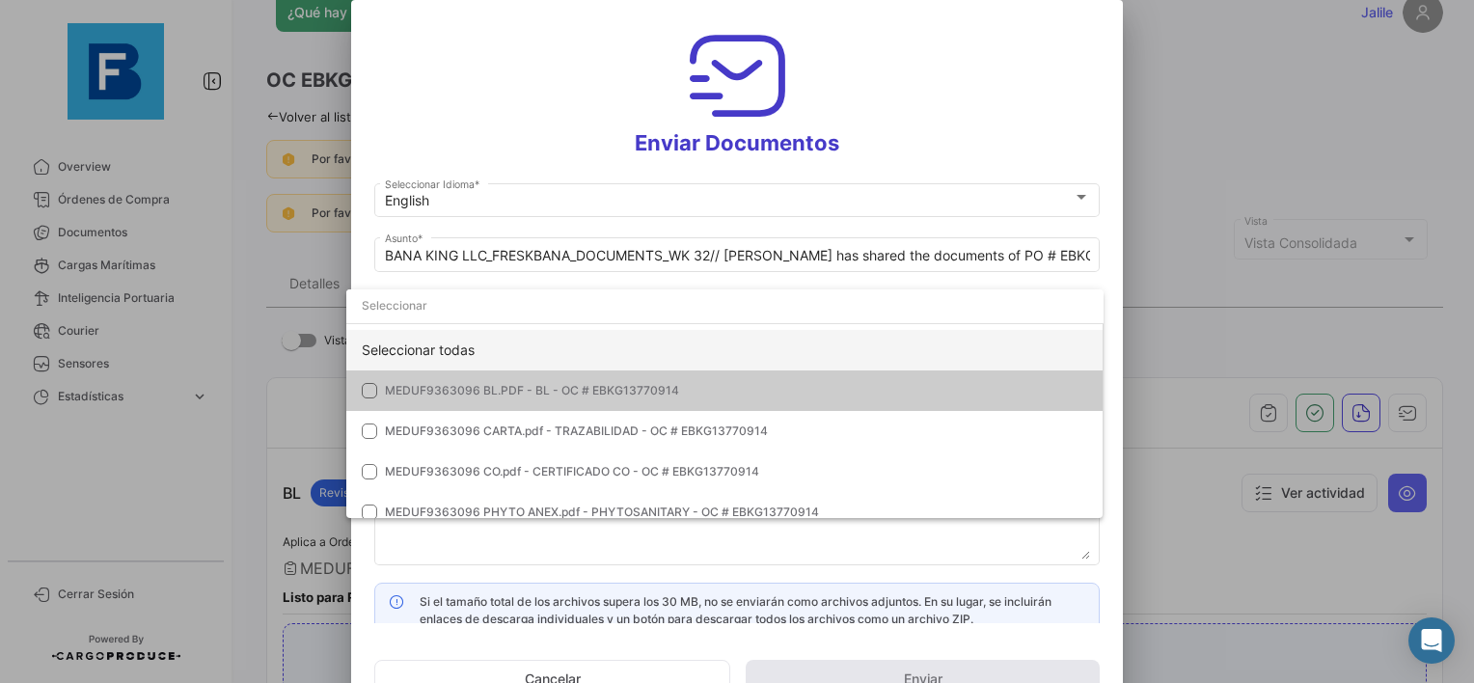
click at [433, 358] on div "Seleccionar todas" at bounding box center [724, 350] width 757 height 41
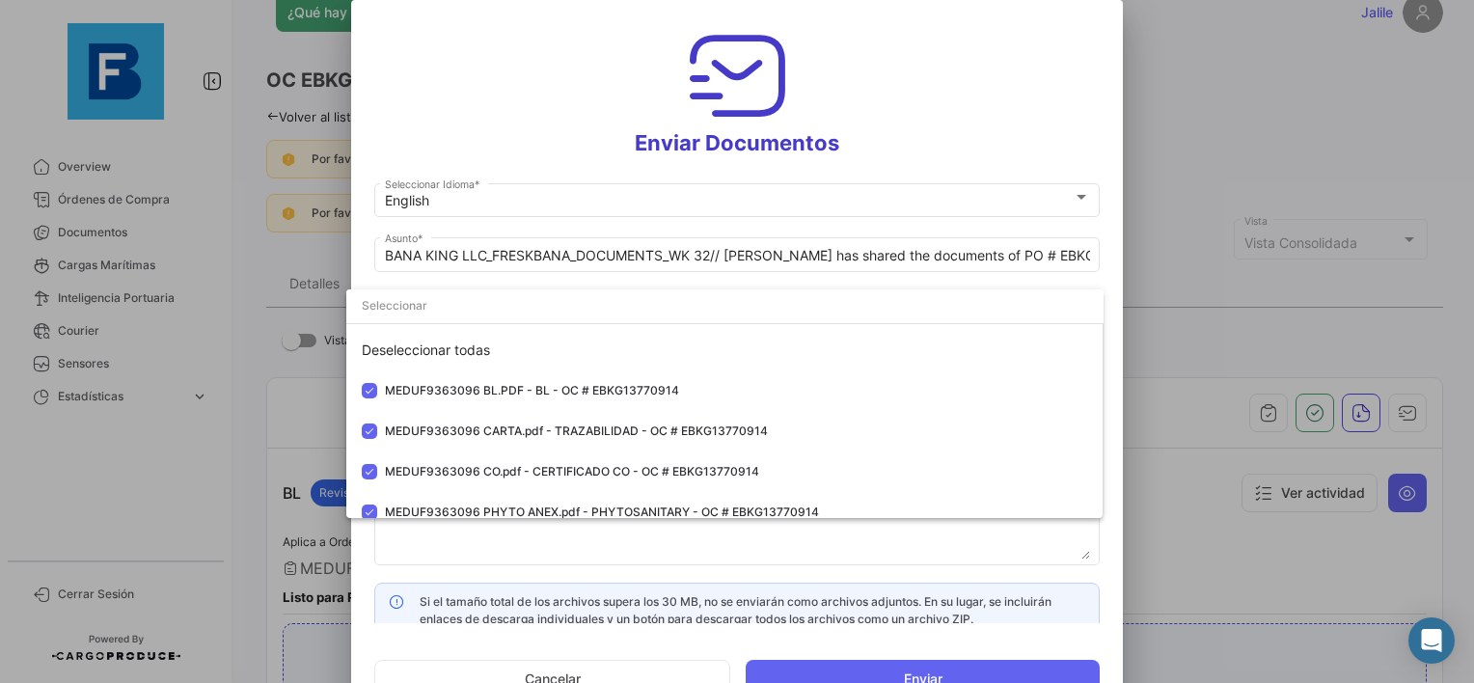
click at [470, 556] on div at bounding box center [737, 341] width 1474 height 683
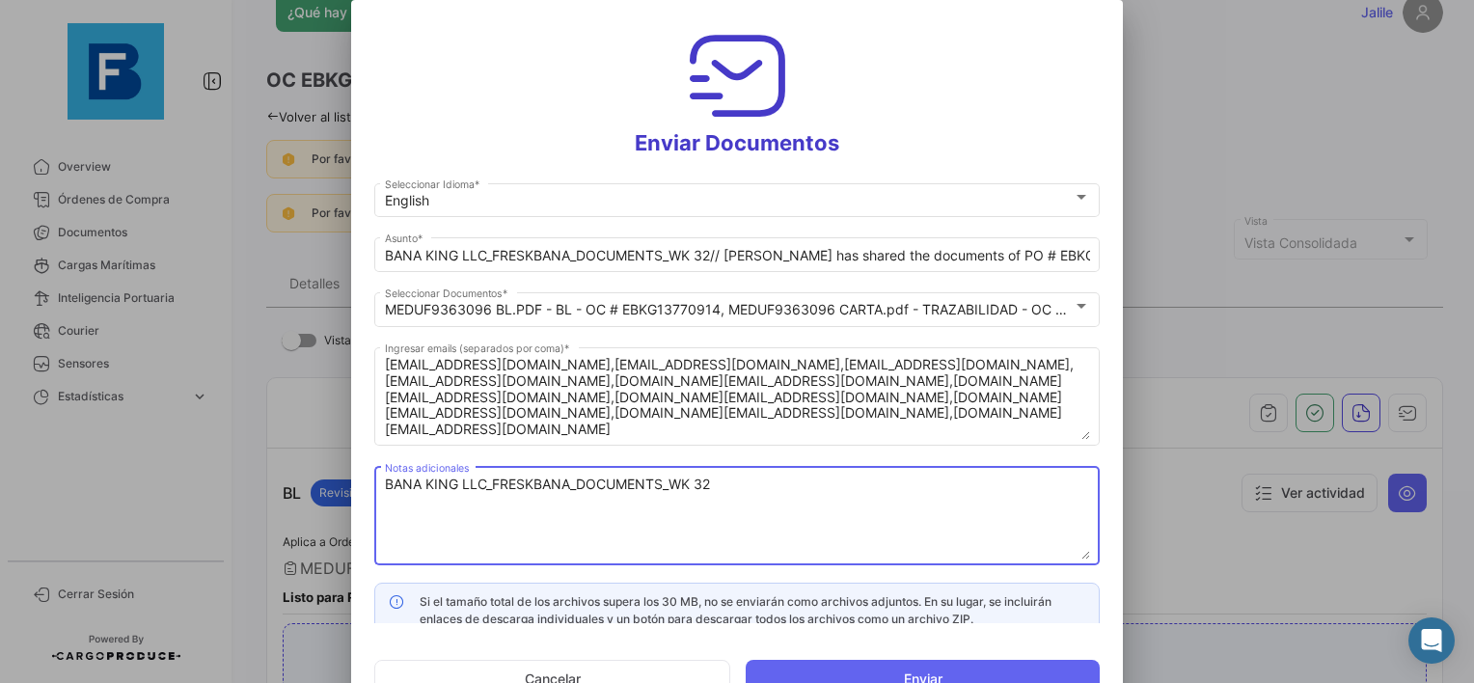
click at [794, 531] on textarea "BANA KING LLC_FRESKBANA_DOCUMENTS_WK 32" at bounding box center [737, 517] width 705 height 85
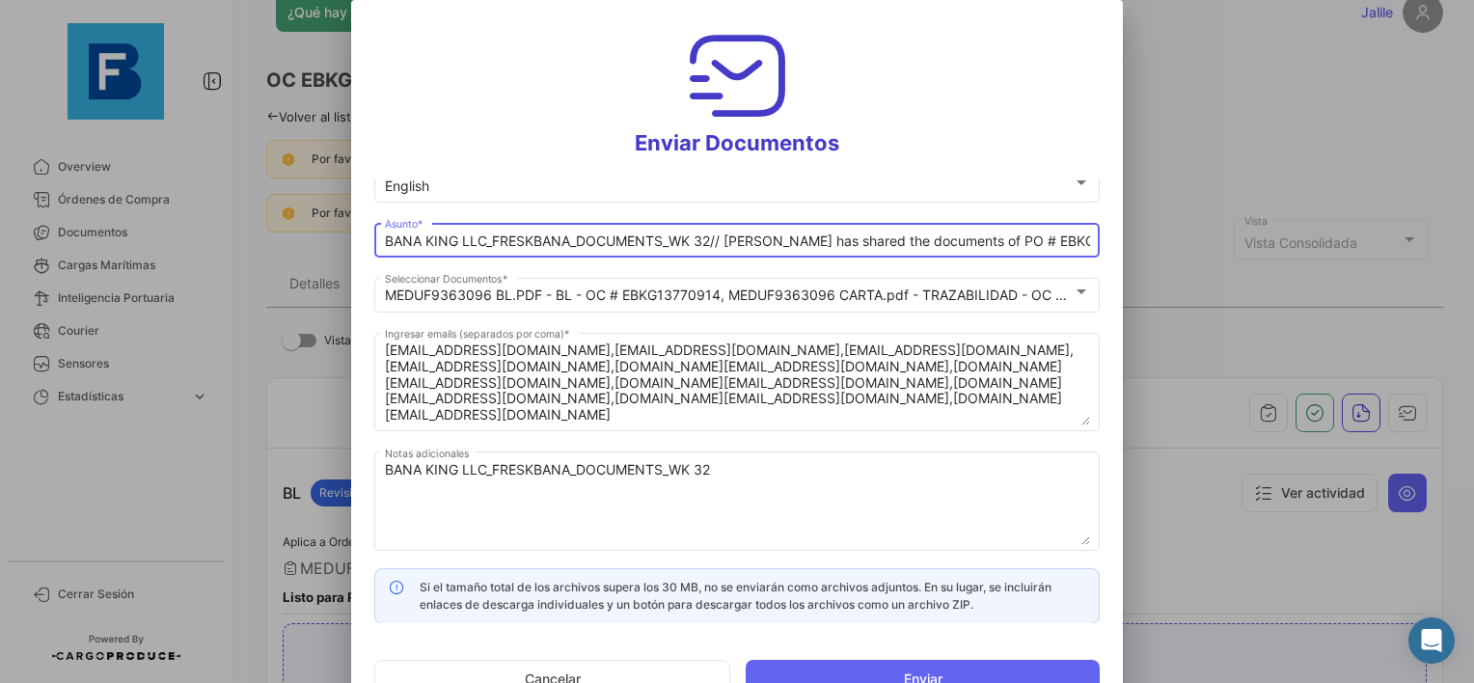
click at [713, 243] on input "BANA KING LLC_FRESKBANA_DOCUMENTS_WK 32// [PERSON_NAME] has shared the document…" at bounding box center [737, 241] width 705 height 16
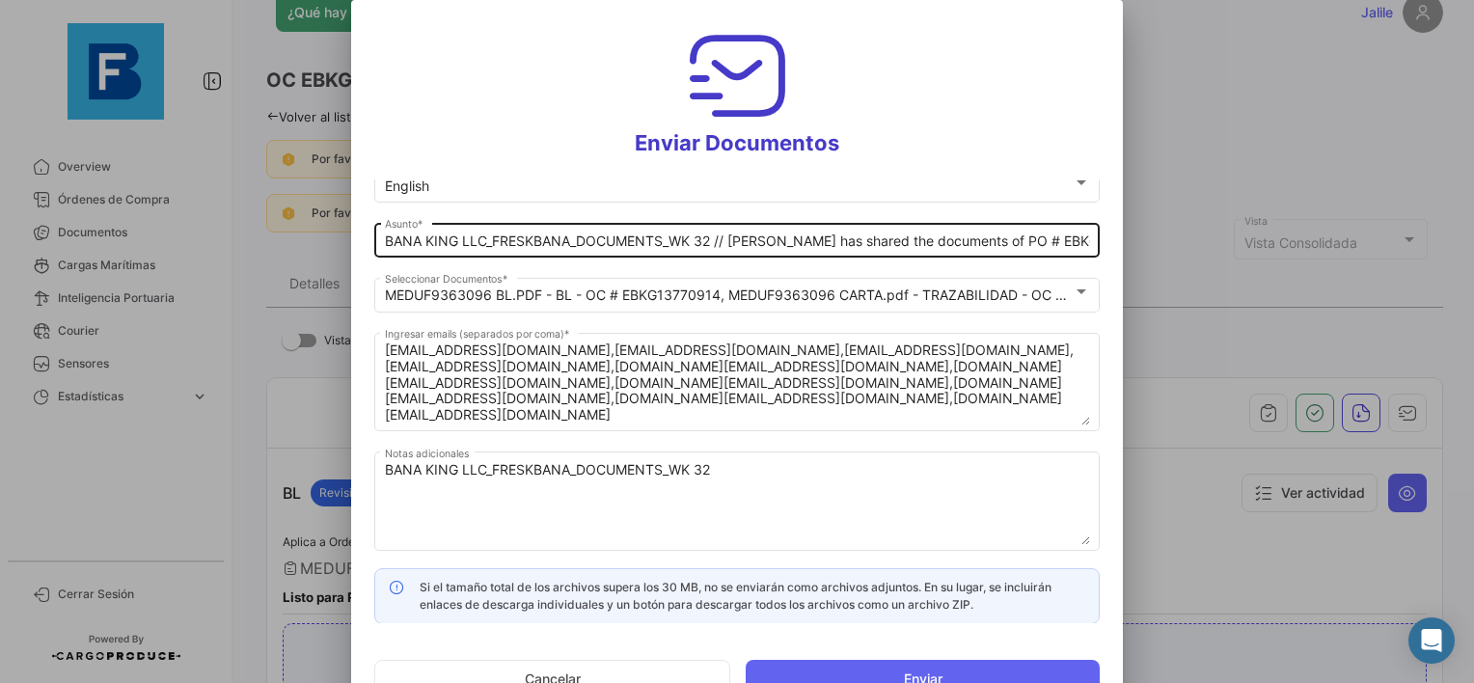
click at [729, 249] on div "BANA KING LLC_FRESKBANA_DOCUMENTS_WK 32 // [PERSON_NAME] has shared the documen…" at bounding box center [737, 239] width 705 height 38
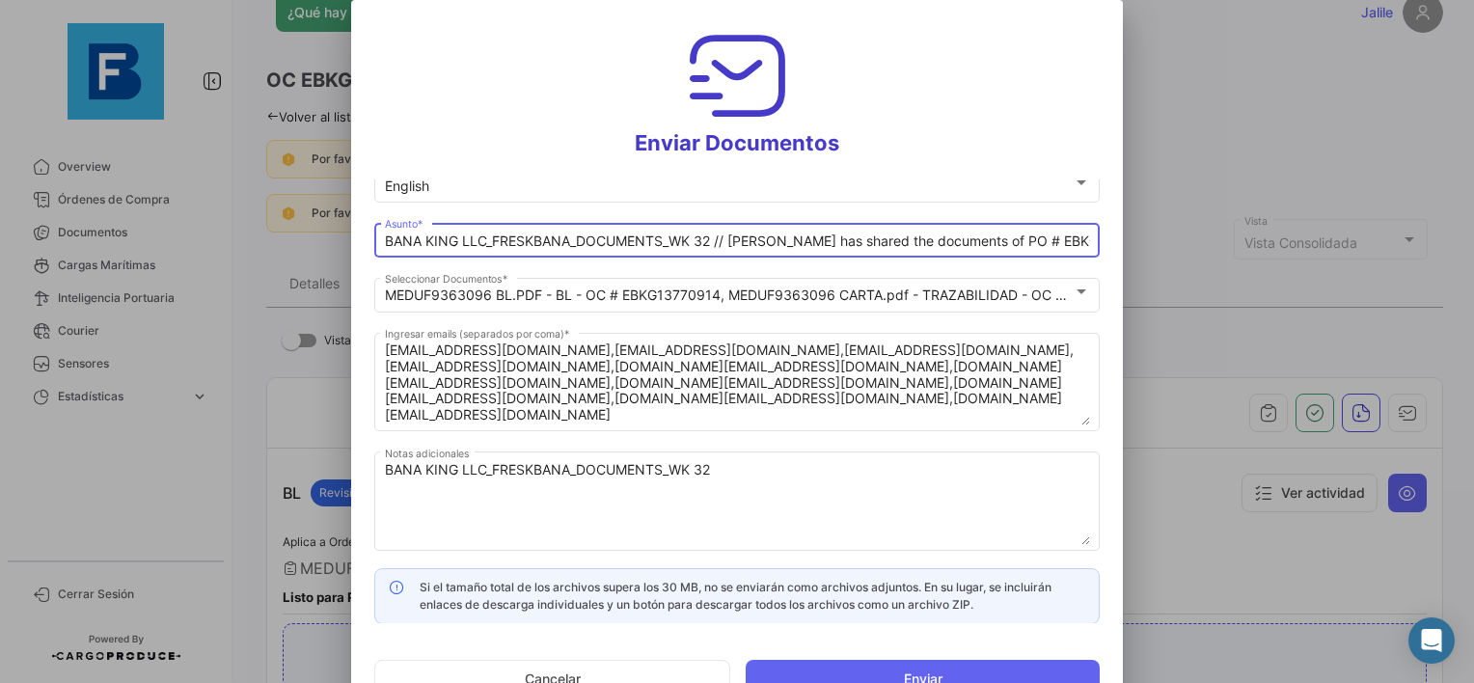
click at [729, 244] on input "BANA KING LLC_FRESKBANA_DOCUMENTS_WK 32 // [PERSON_NAME] has shared the documen…" at bounding box center [737, 241] width 705 height 16
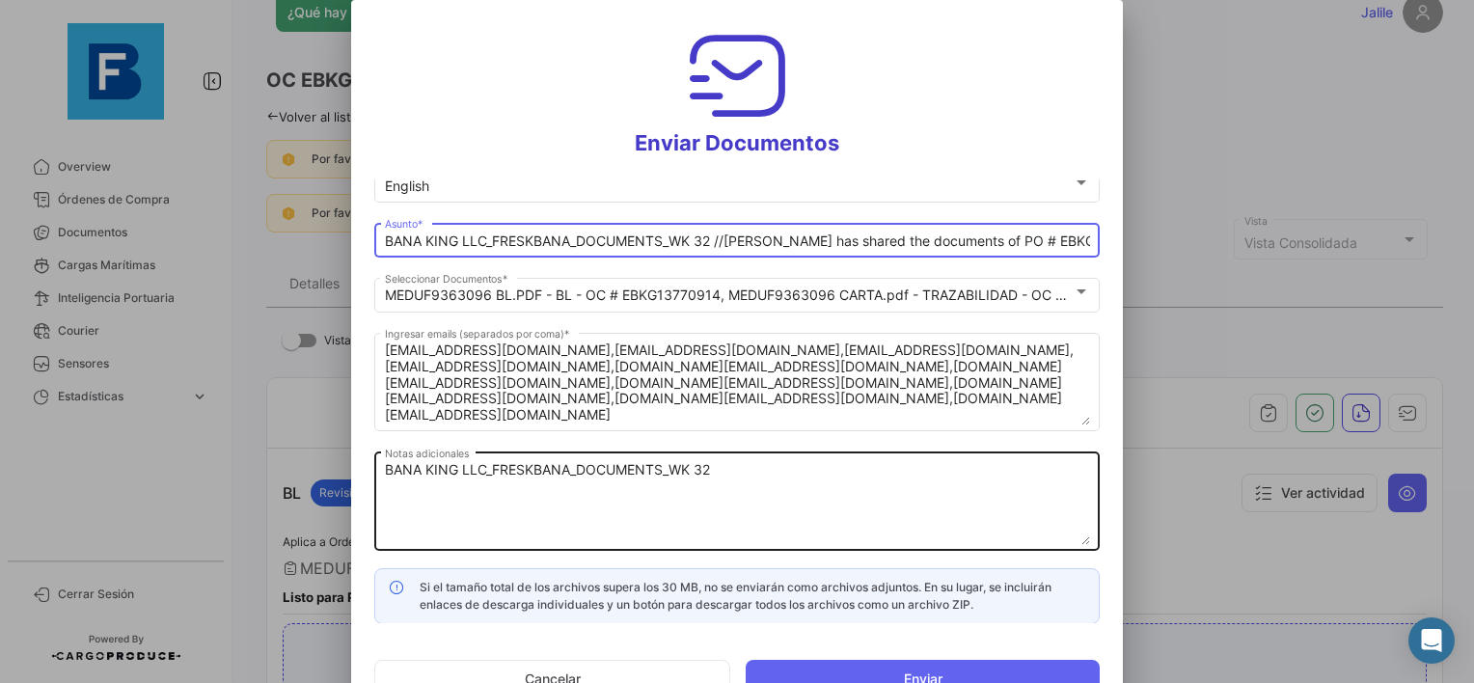
type input "BANA KING LLC_FRESKBANA_DOCUMENTS_WK 32 //[PERSON_NAME] has shared the document…"
click at [850, 484] on textarea "BANA KING LLC_FRESKBANA_DOCUMENTS_WK 32" at bounding box center [737, 502] width 705 height 85
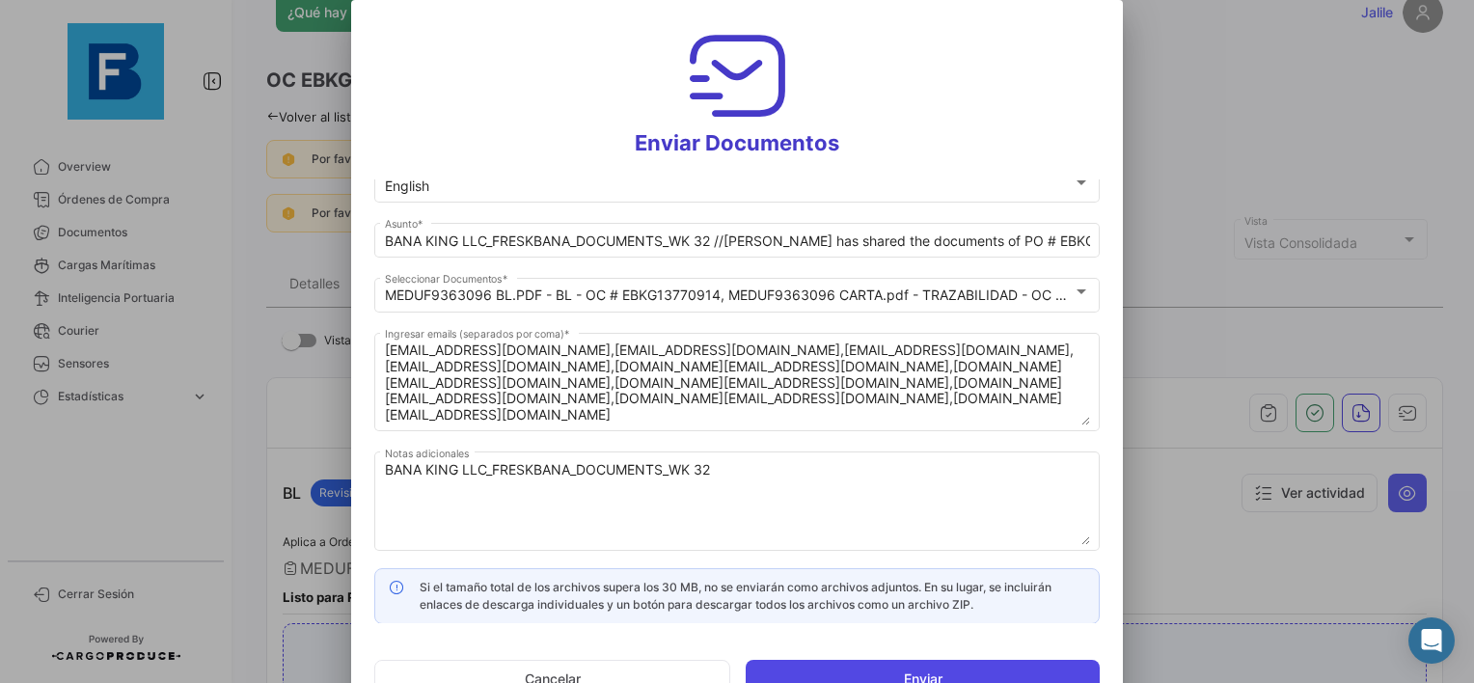
click at [933, 675] on button "Enviar" at bounding box center [923, 679] width 354 height 39
